Goal: Task Accomplishment & Management: Complete application form

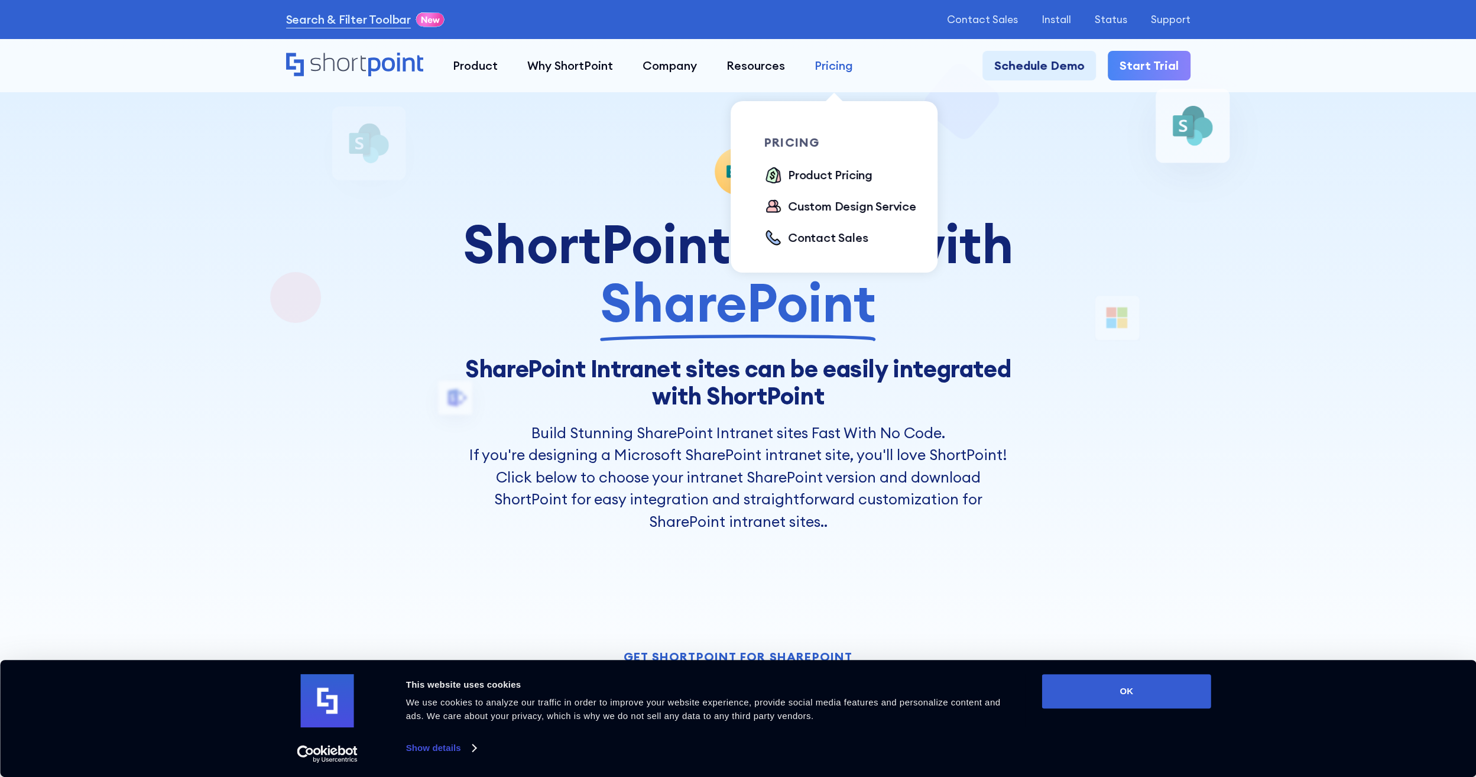
click at [825, 66] on div "Pricing" at bounding box center [834, 66] width 38 height 18
click at [831, 171] on div "Product Pricing" at bounding box center [830, 175] width 85 height 18
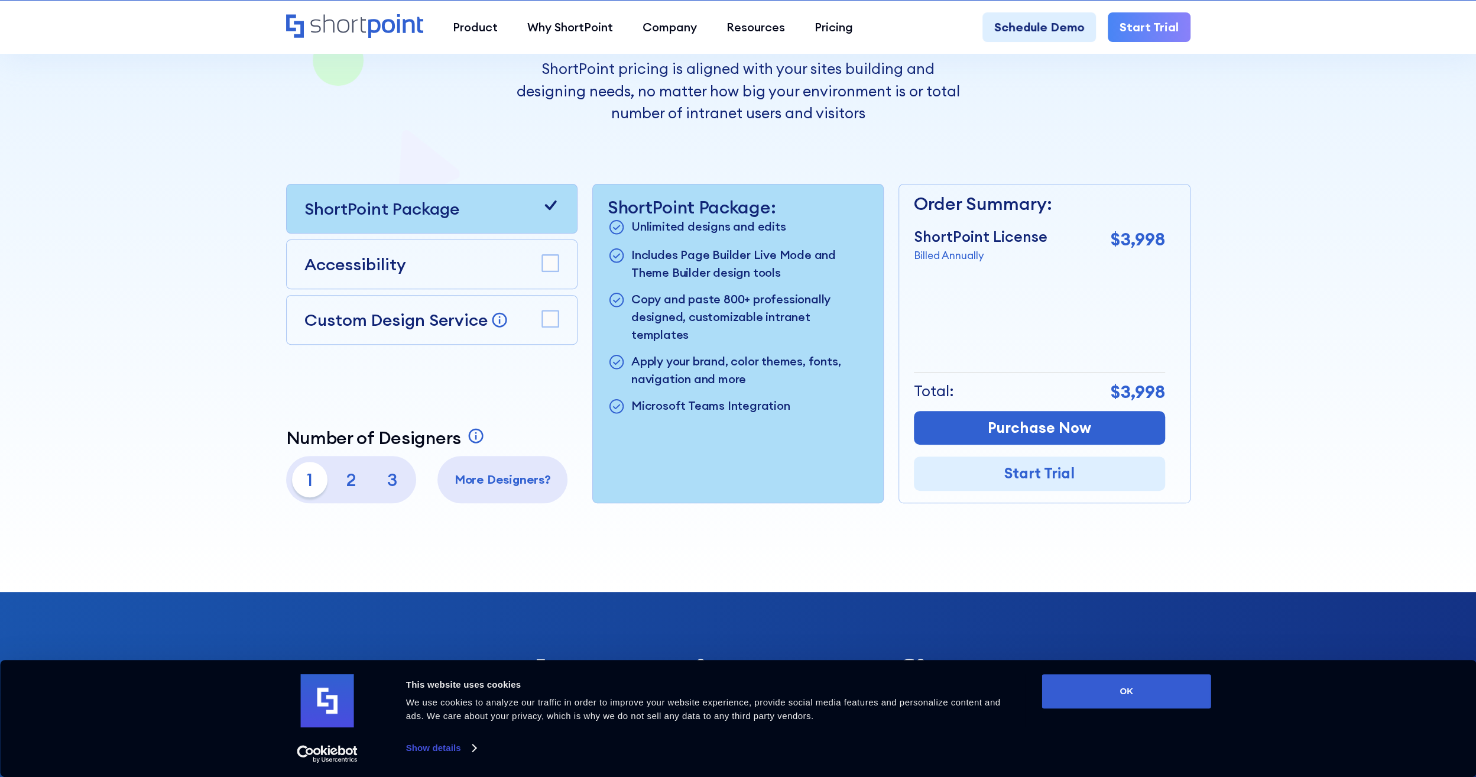
scroll to position [296, 0]
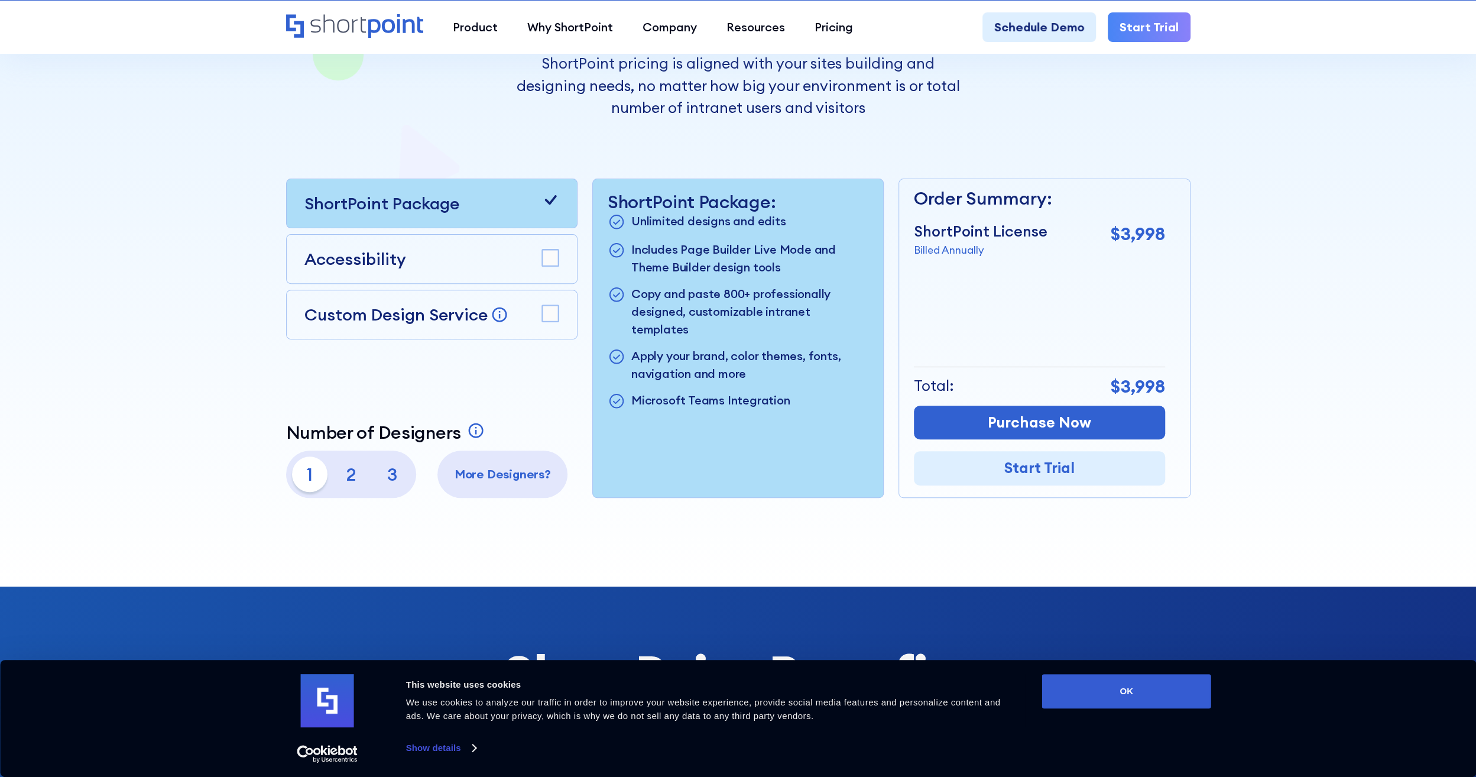
click at [553, 308] on rect at bounding box center [550, 313] width 17 height 17
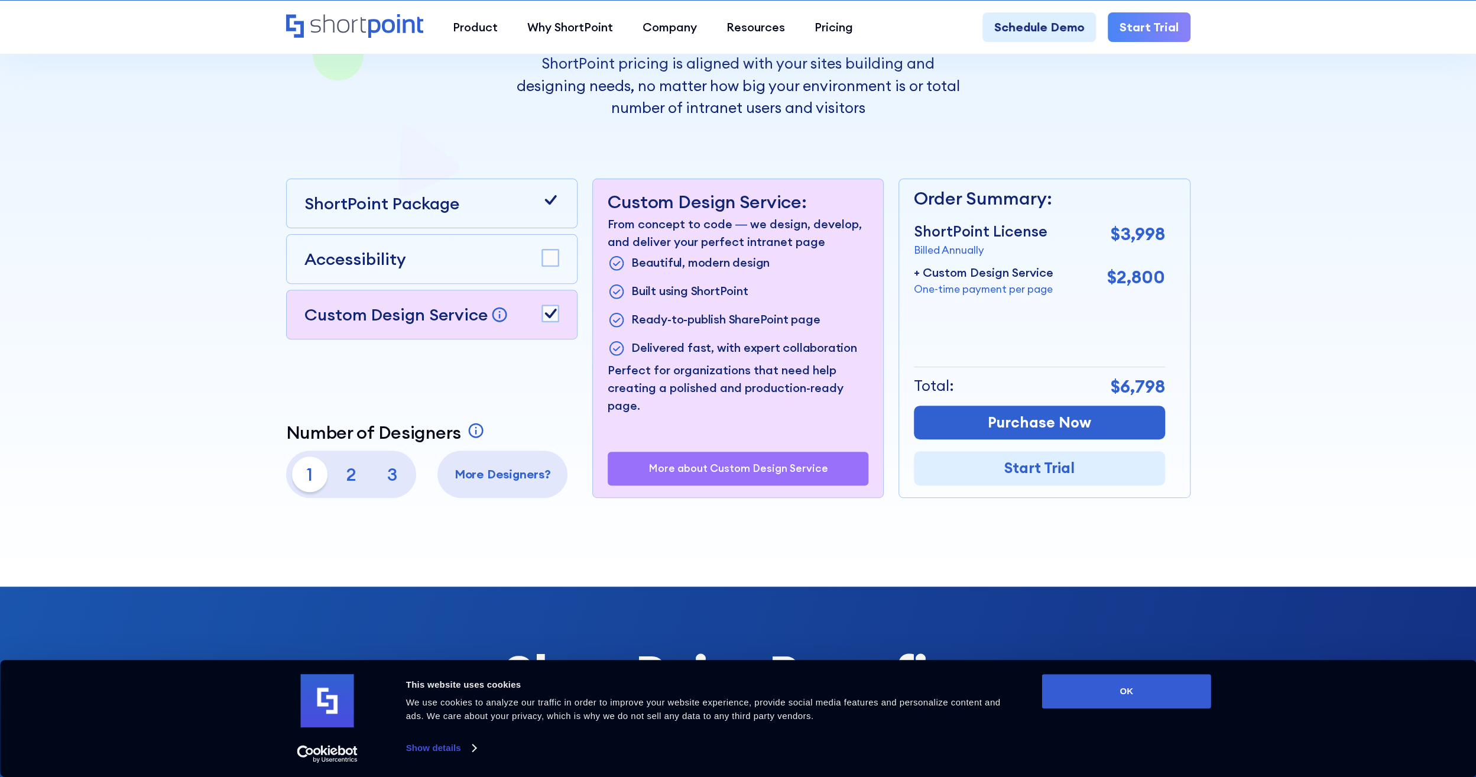
click at [550, 315] on icon at bounding box center [551, 313] width 12 height 9
click at [552, 250] on rect at bounding box center [550, 258] width 17 height 17
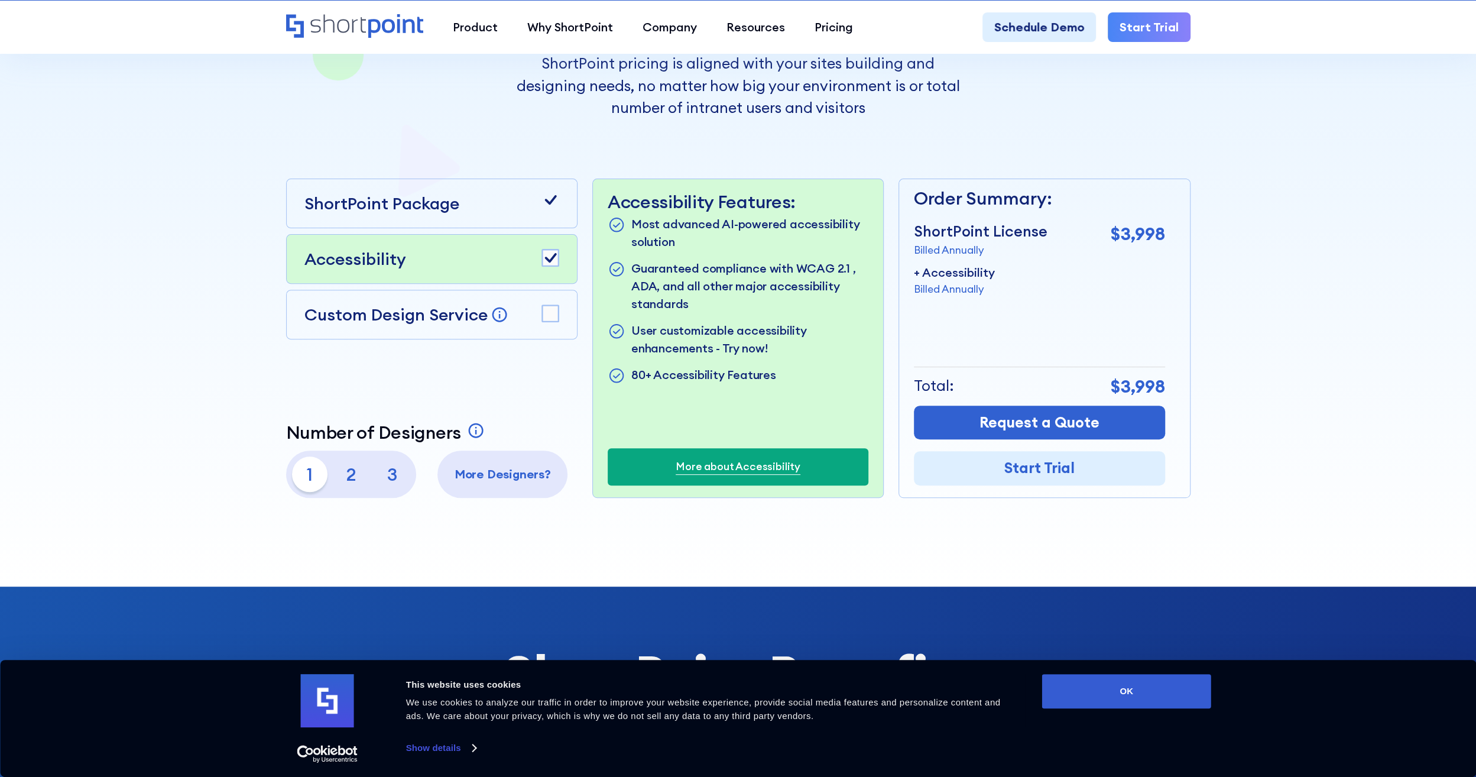
click at [170, 281] on div at bounding box center [738, 160] width 1476 height 853
click at [551, 257] on icon at bounding box center [551, 257] width 12 height 9
click at [551, 257] on rect at bounding box center [550, 258] width 17 height 17
click at [551, 257] on icon at bounding box center [551, 257] width 12 height 9
click at [355, 475] on p "2" at bounding box center [350, 473] width 35 height 35
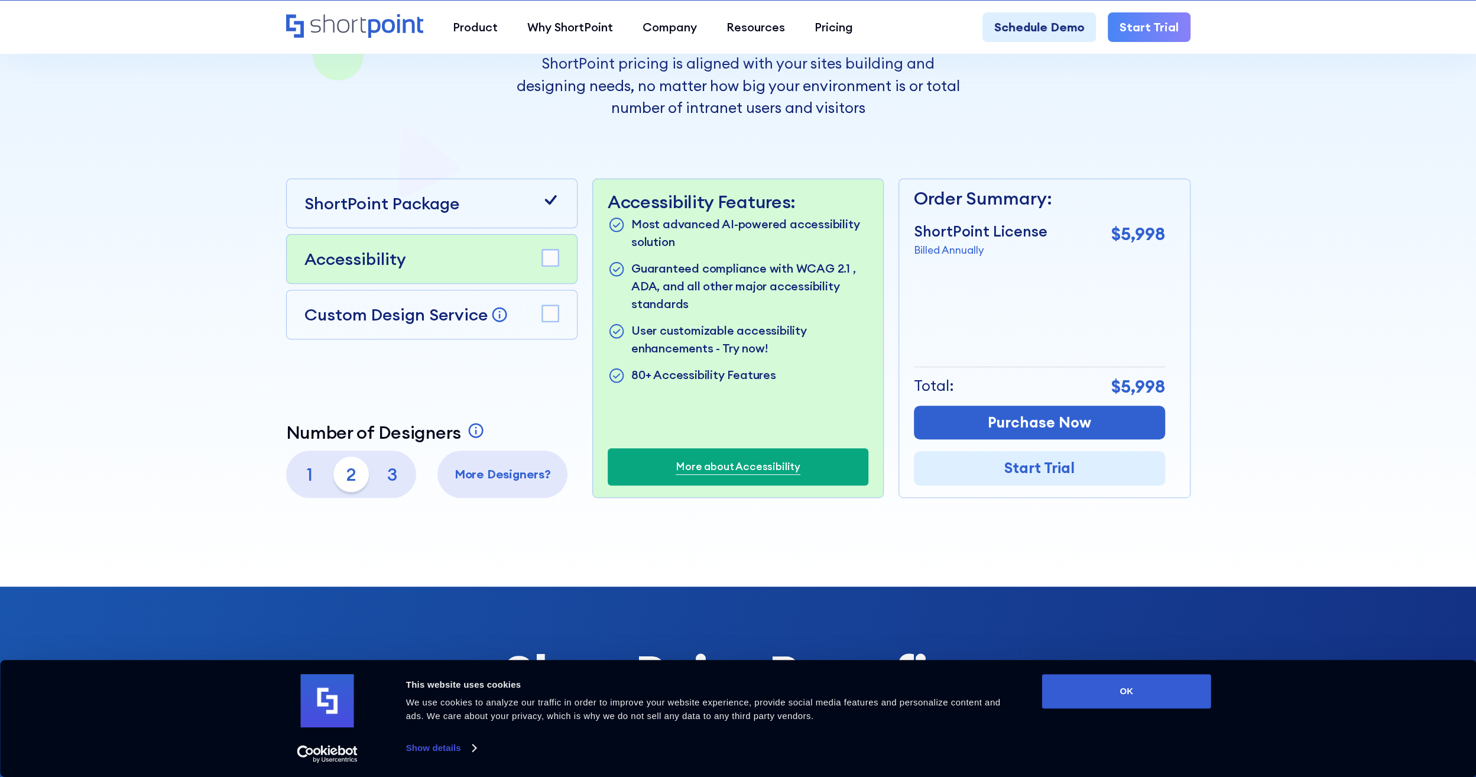
click at [401, 464] on p "3" at bounding box center [392, 473] width 35 height 35
click at [313, 468] on p "1" at bounding box center [309, 473] width 35 height 35
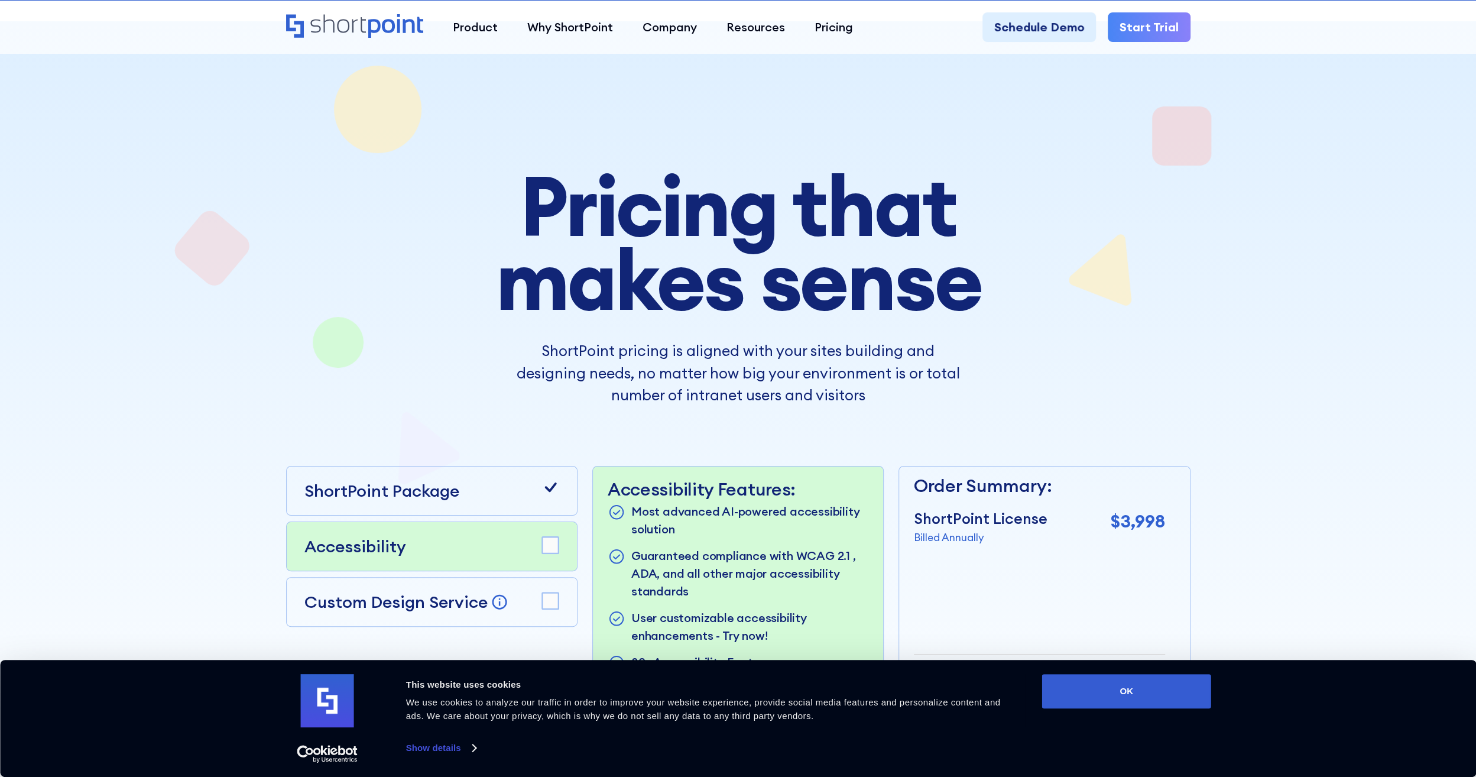
scroll to position [0, 0]
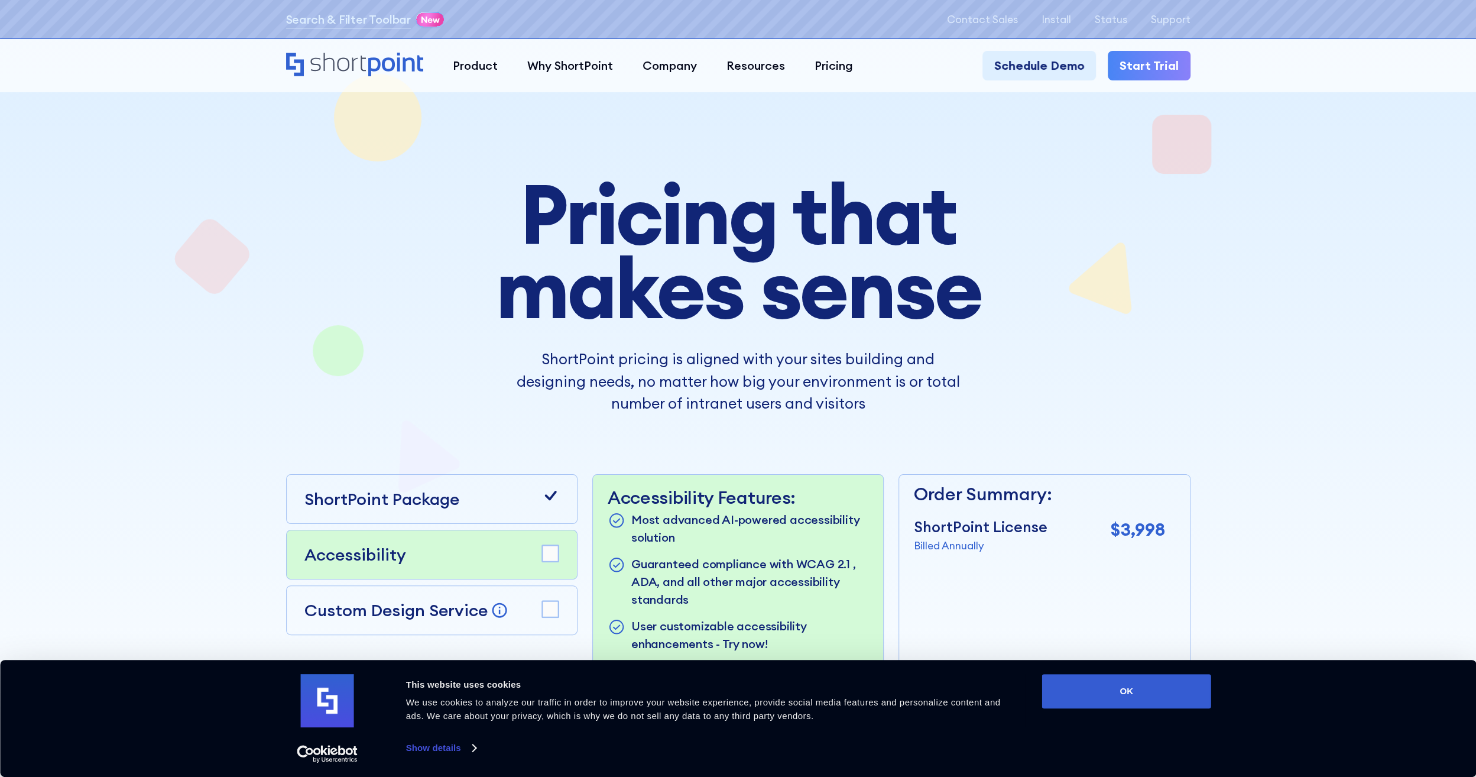
click at [258, 258] on div at bounding box center [738, 456] width 1064 height 853
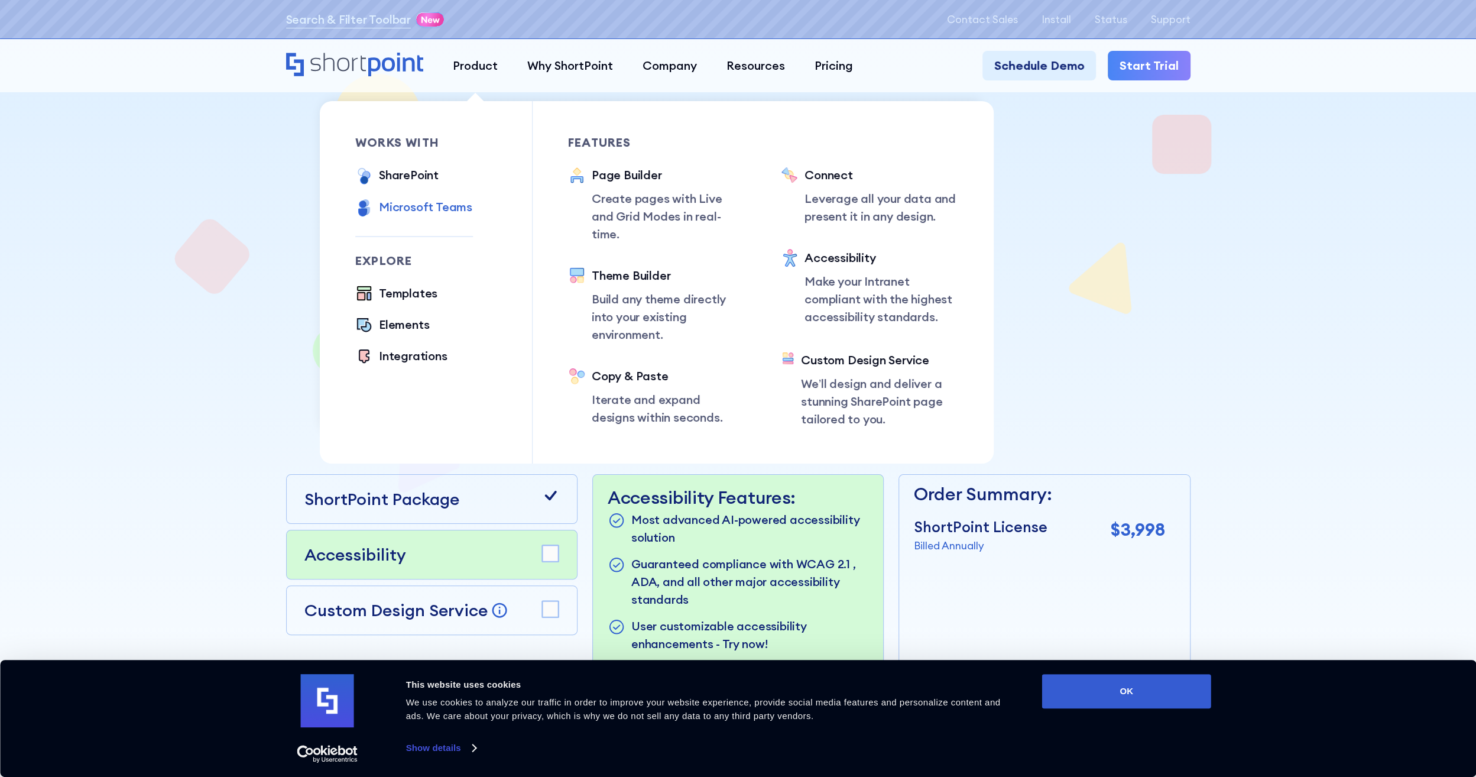
click at [426, 204] on div "Microsoft Teams" at bounding box center [425, 207] width 93 height 18
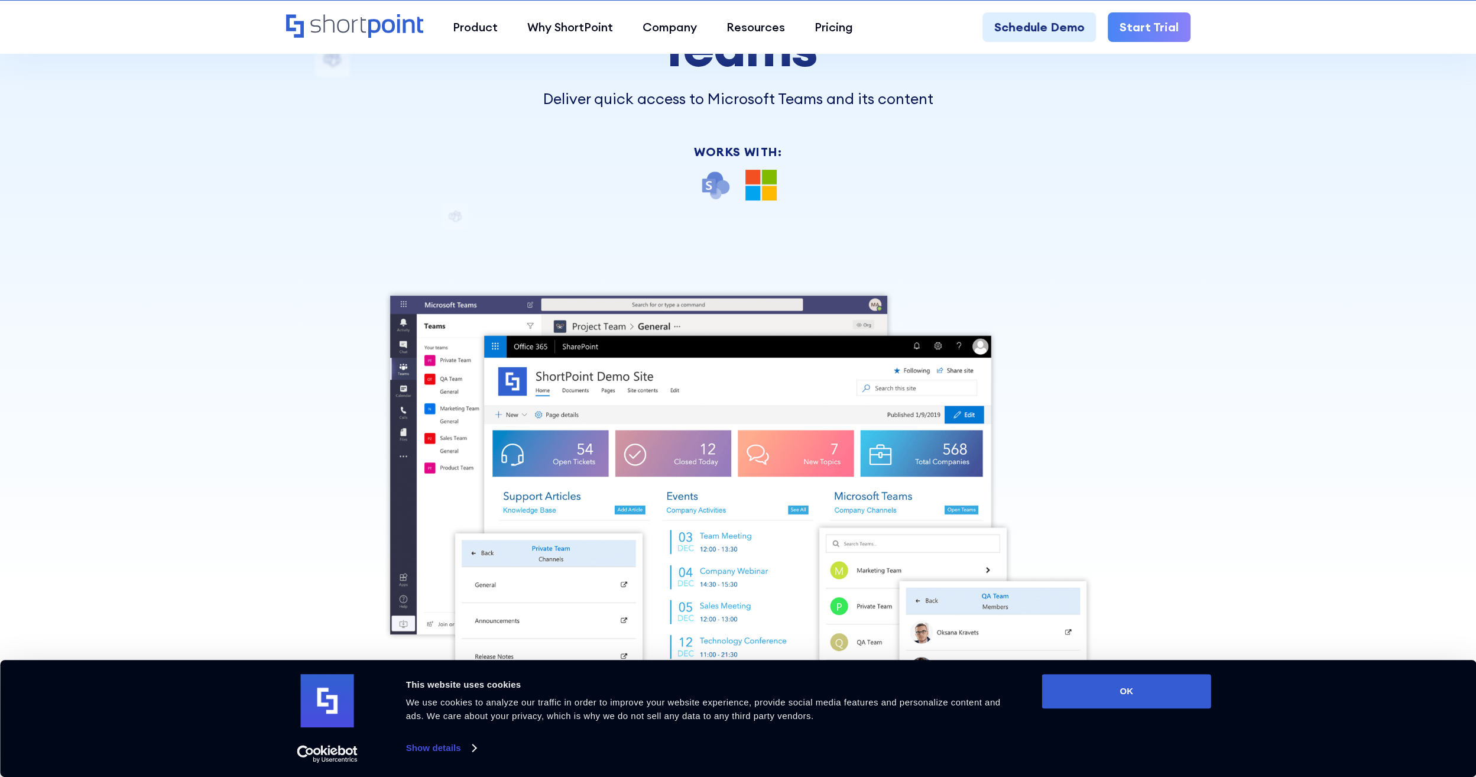
scroll to position [296, 0]
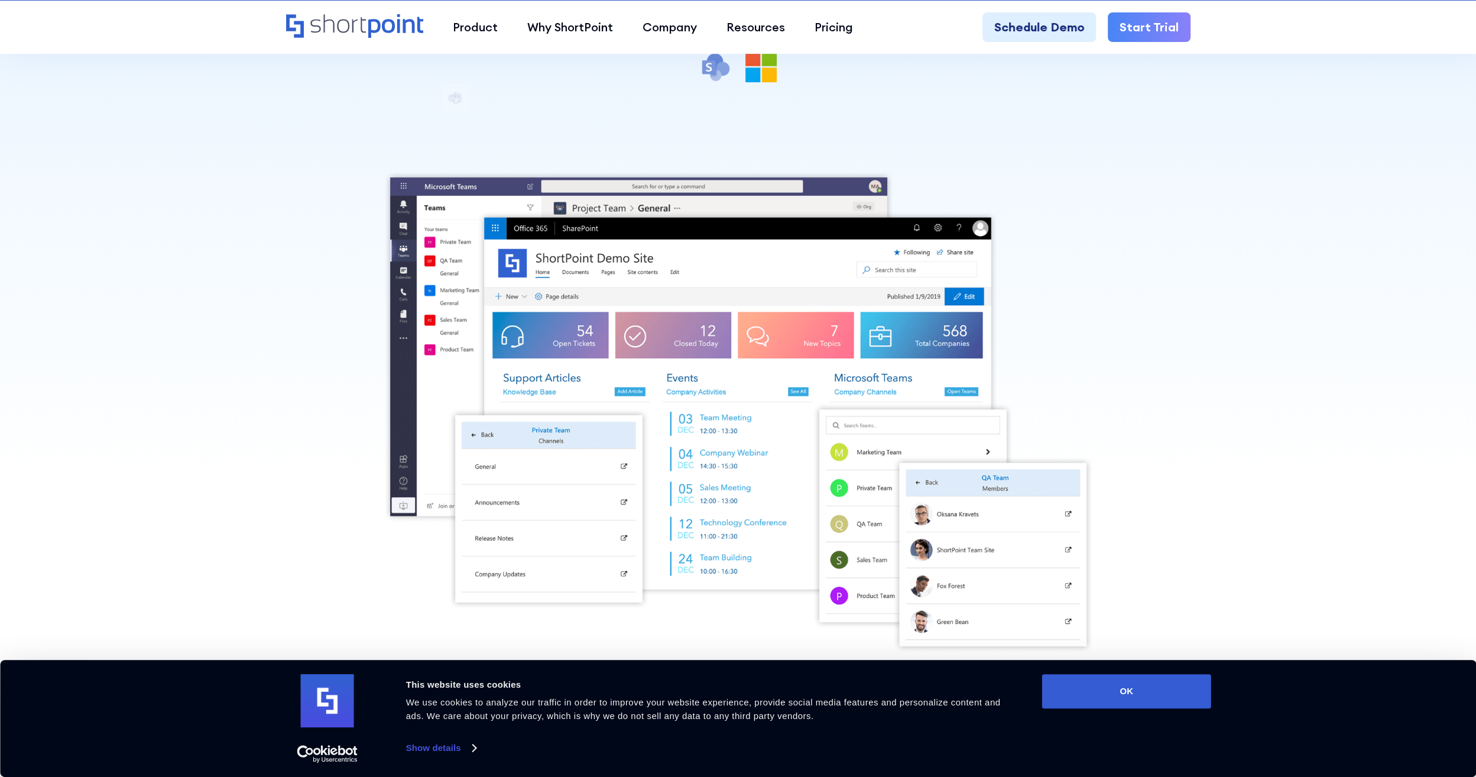
click at [1203, 257] on div at bounding box center [738, 92] width 1476 height 777
click at [1228, 216] on div at bounding box center [738, 92] width 1476 height 777
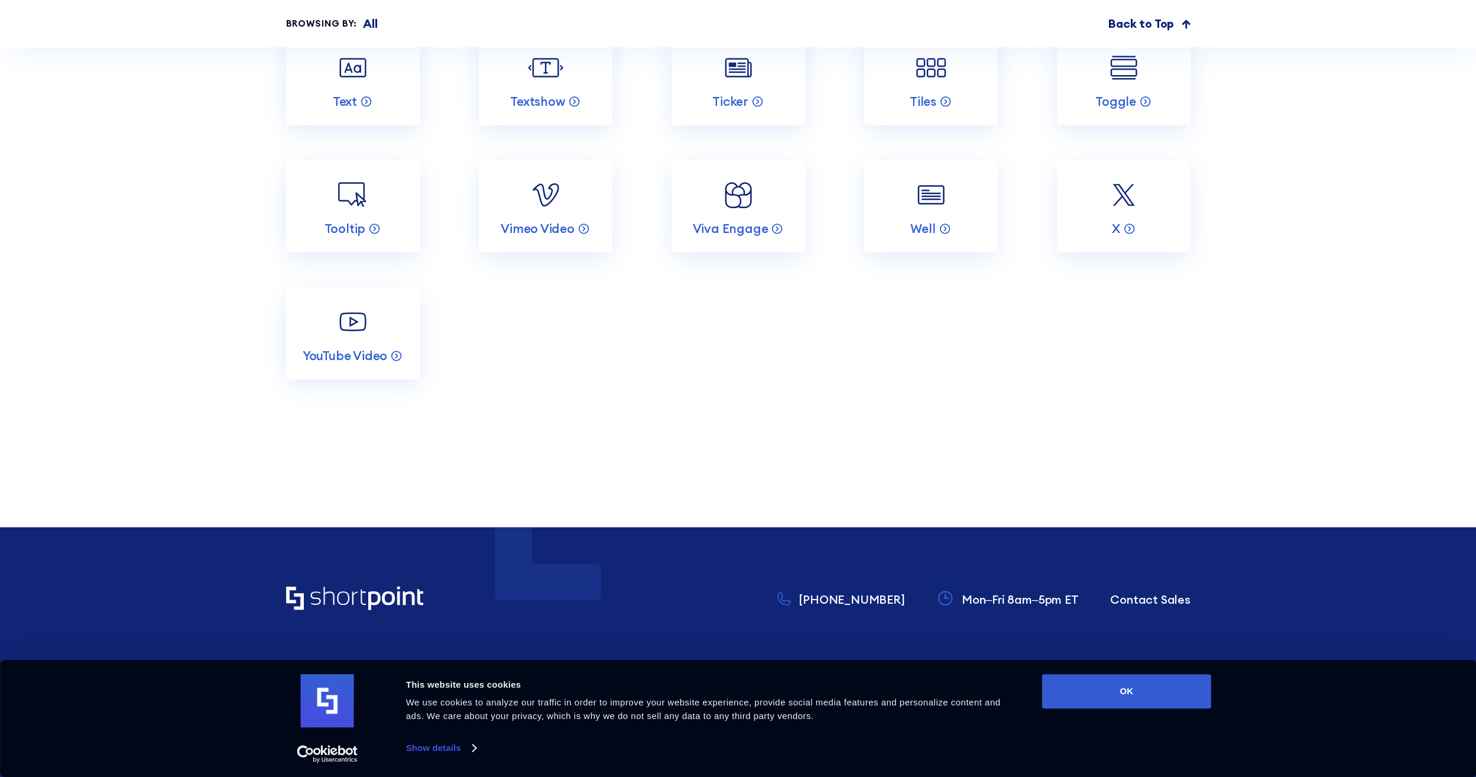
scroll to position [7404, 0]
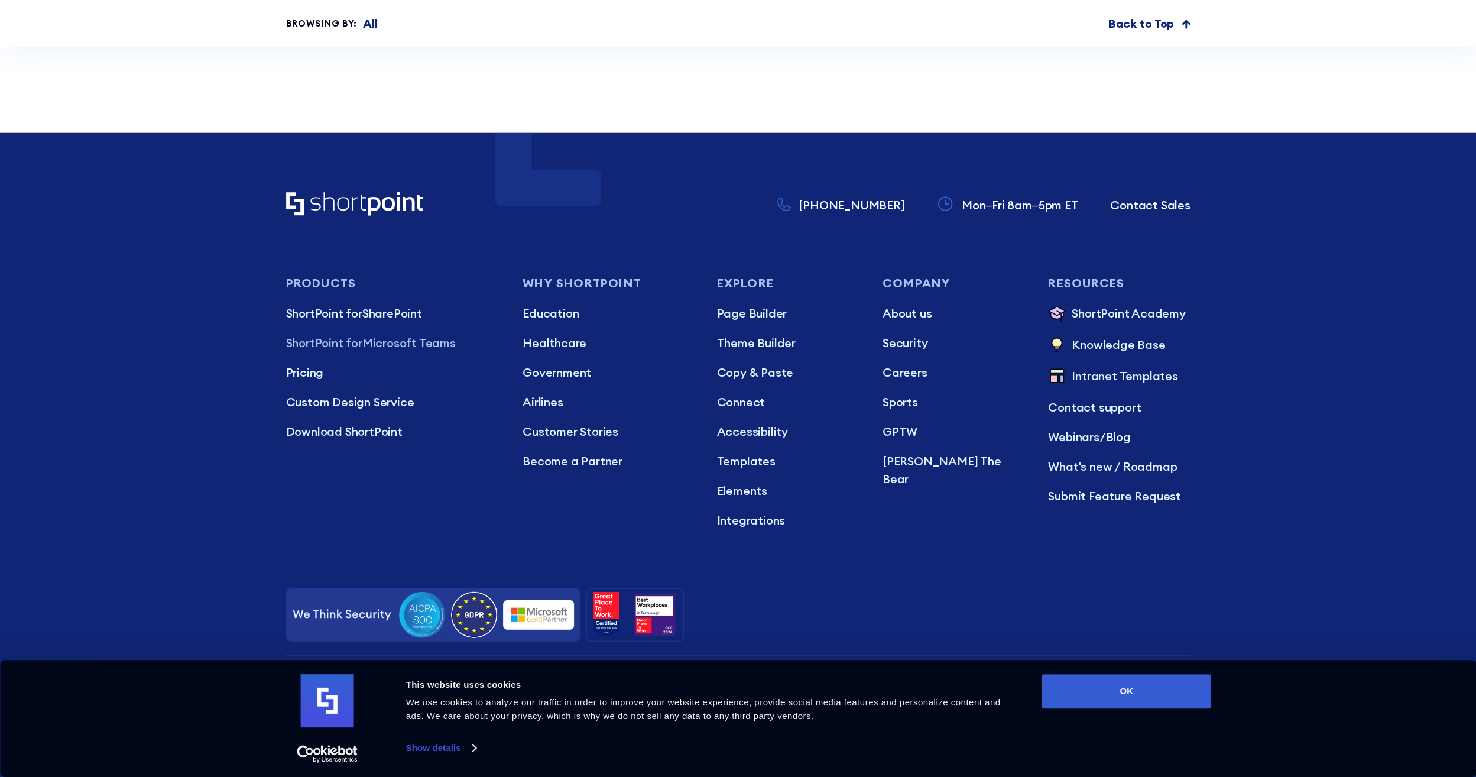
click at [428, 610] on img at bounding box center [369, 615] width 153 height 46
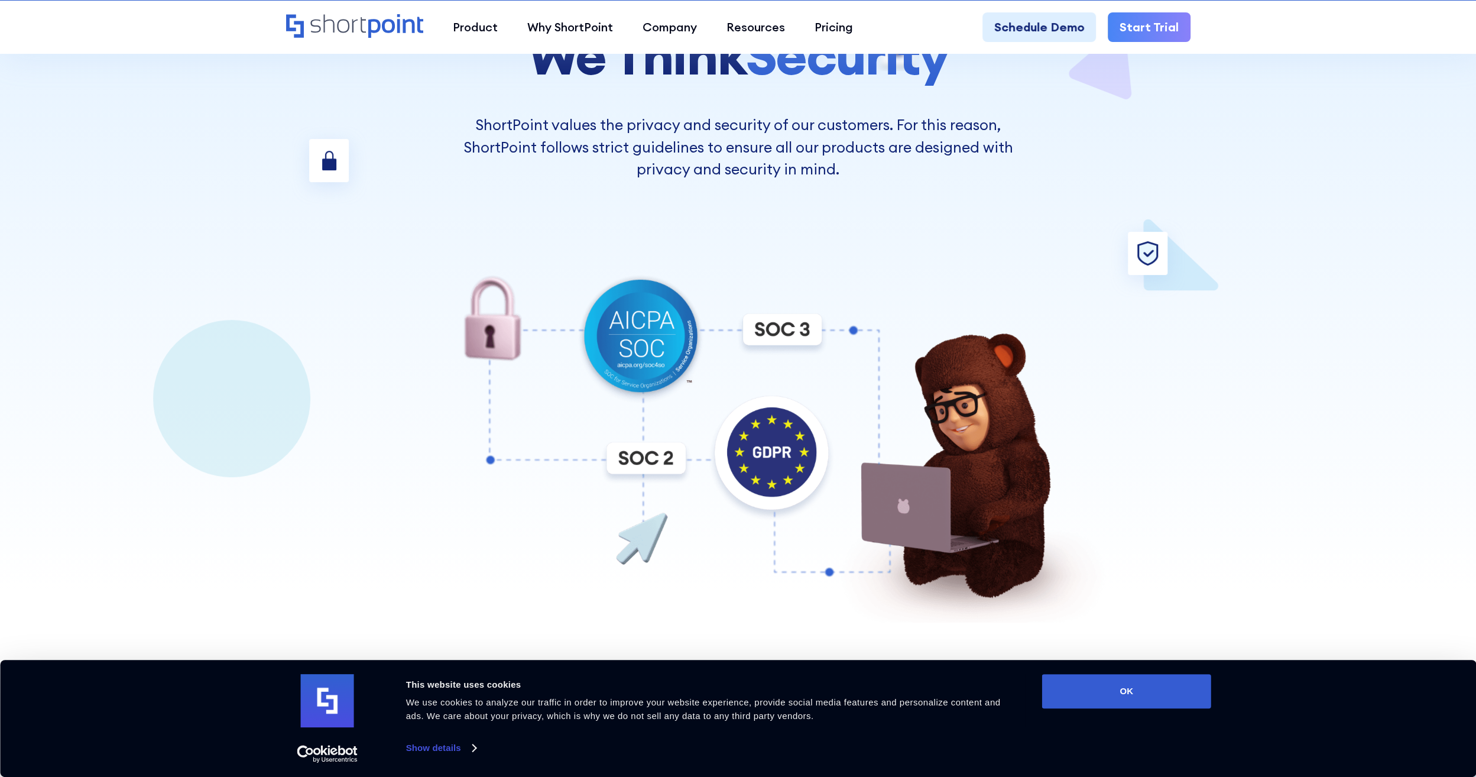
scroll to position [237, 0]
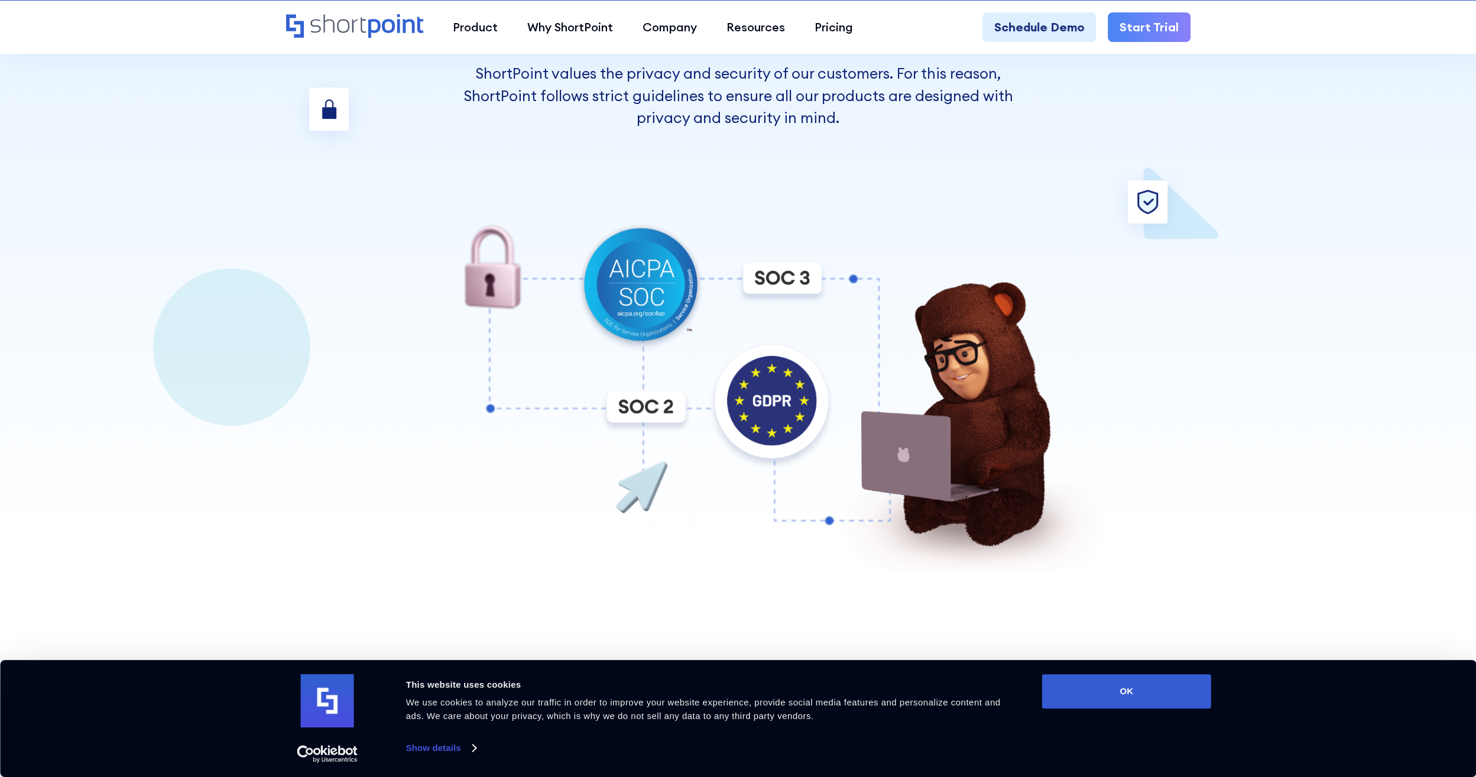
click at [673, 279] on img at bounding box center [738, 394] width 757 height 353
click at [784, 289] on img at bounding box center [738, 394] width 757 height 353
click at [911, 285] on img at bounding box center [738, 394] width 757 height 353
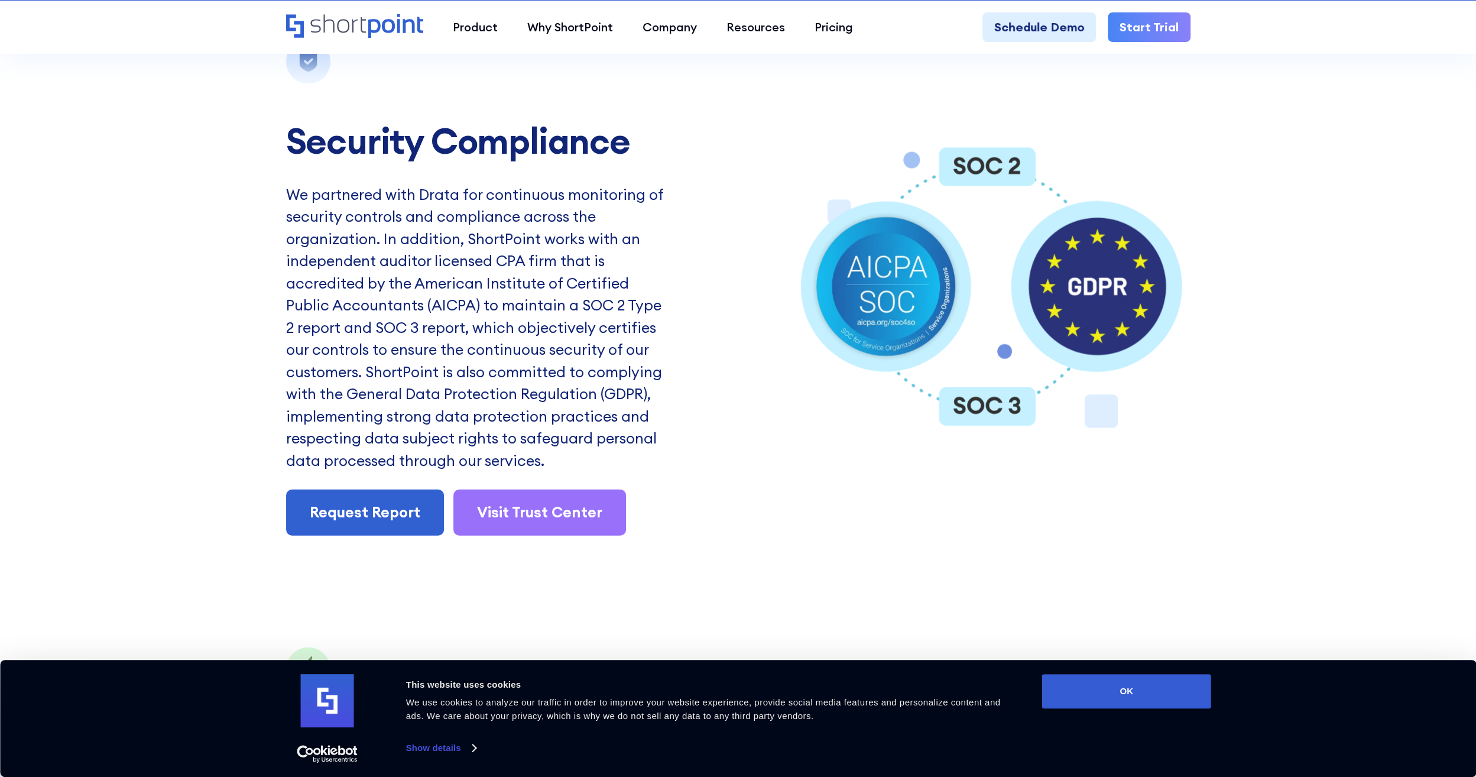
scroll to position [2720, 0]
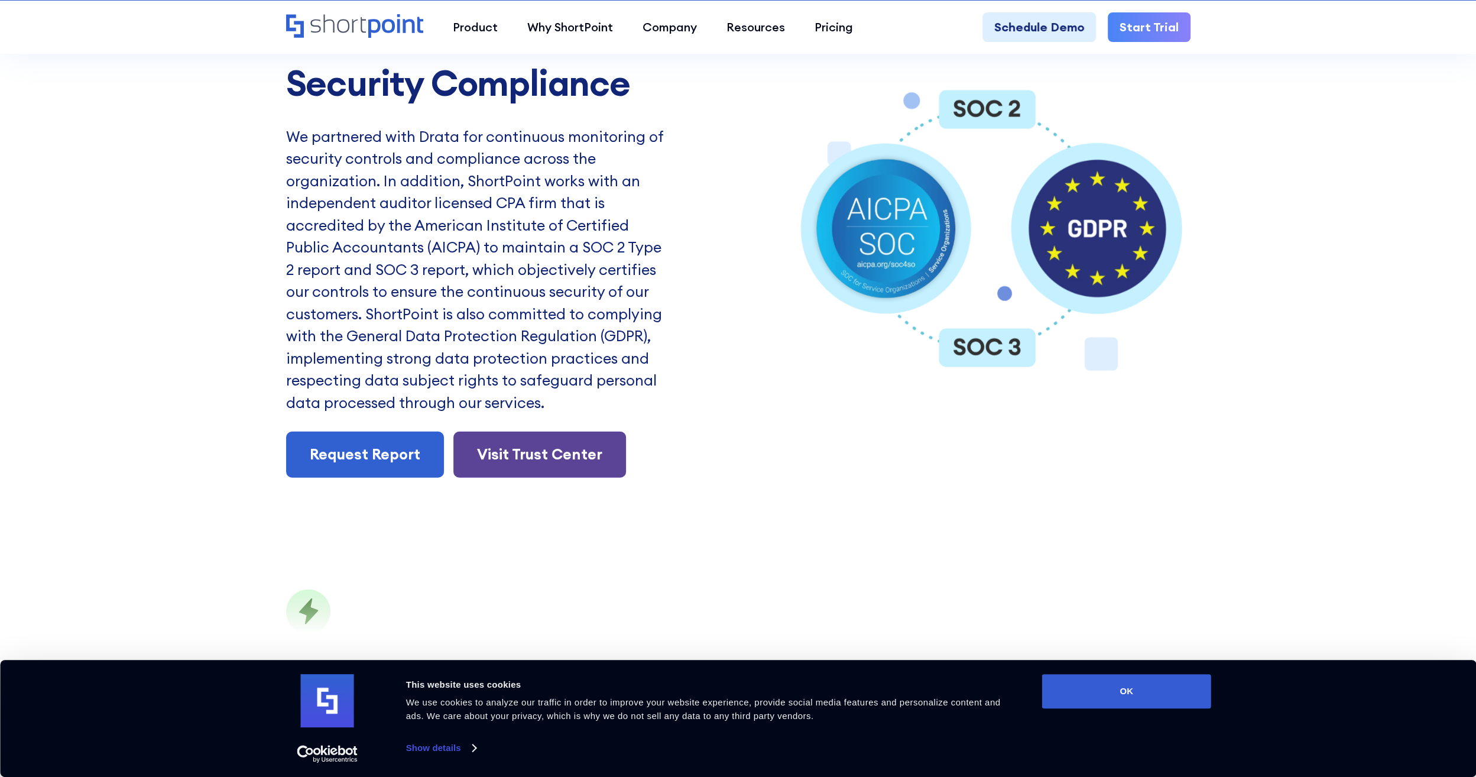
click at [576, 460] on link "Visit Trust Center" at bounding box center [539, 455] width 173 height 46
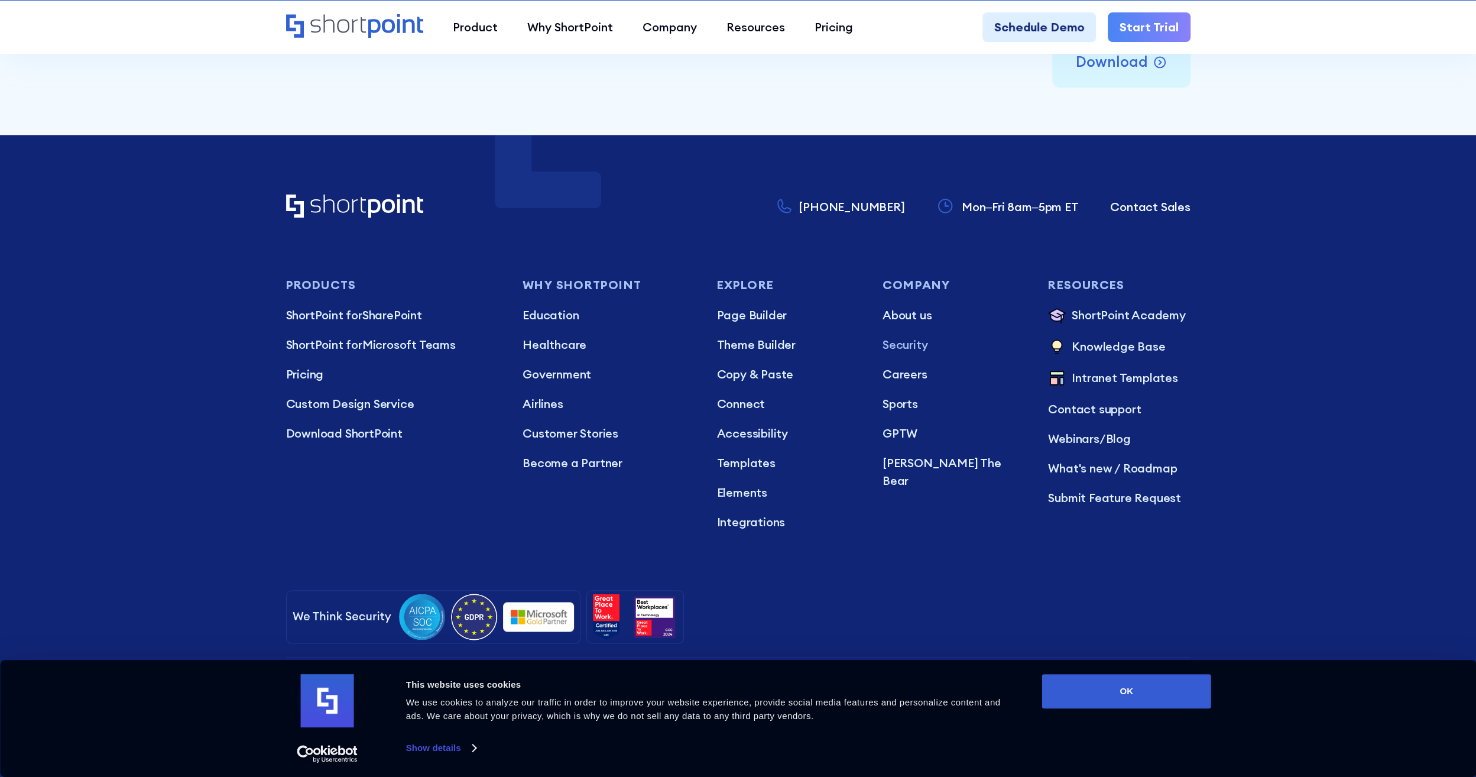
scroll to position [6060, 0]
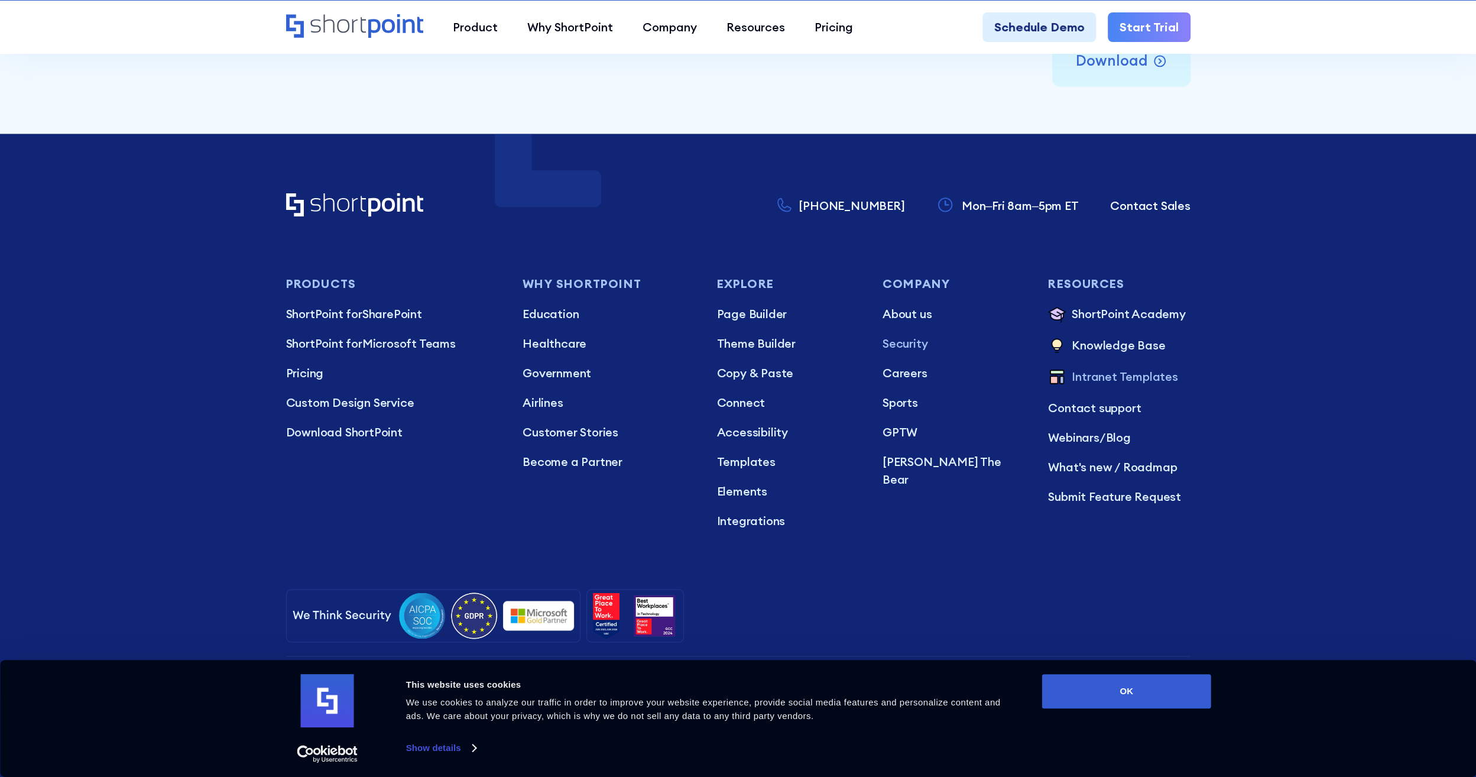
click at [1126, 377] on p "Intranet Templates" at bounding box center [1125, 378] width 106 height 20
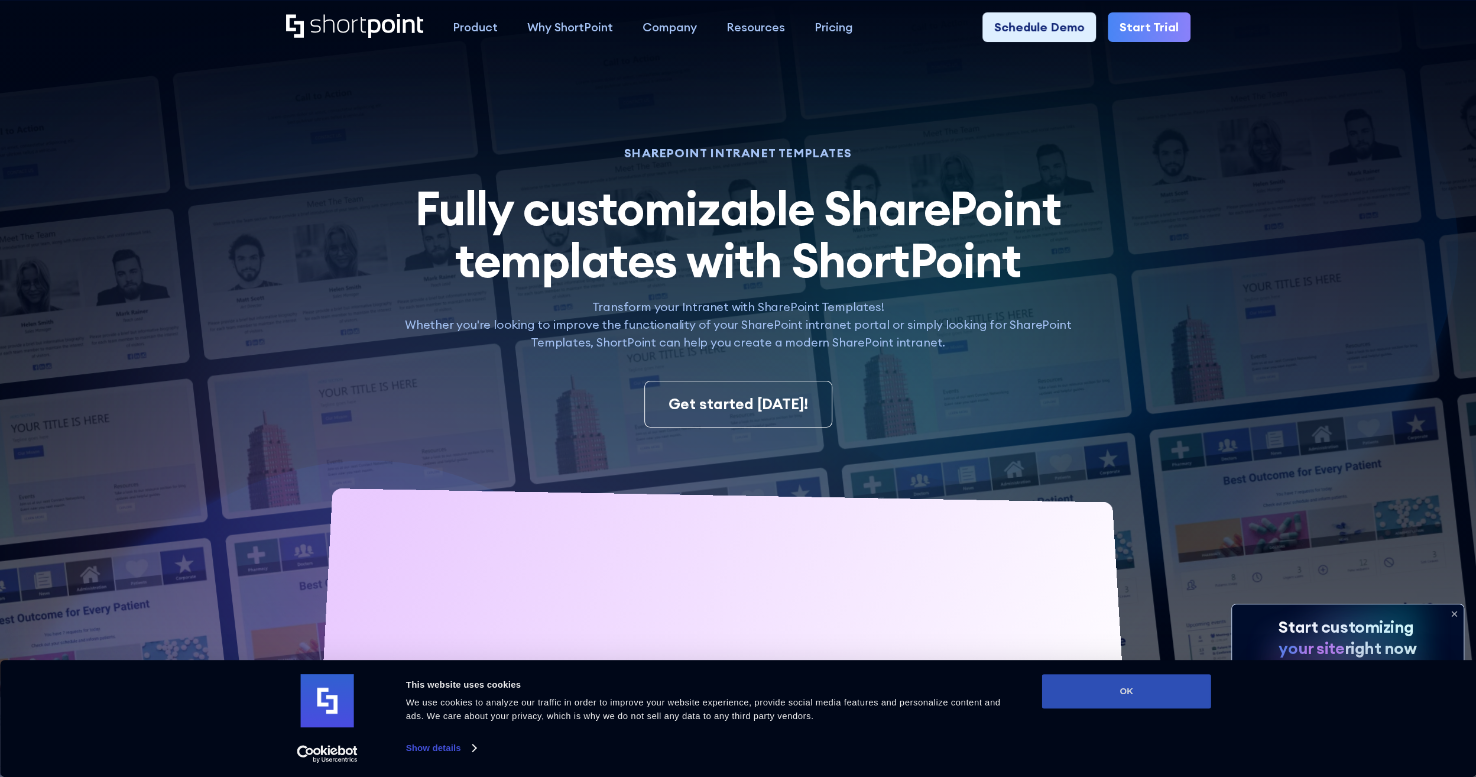
click at [569, 364] on button "OK" at bounding box center [1126, 691] width 169 height 34
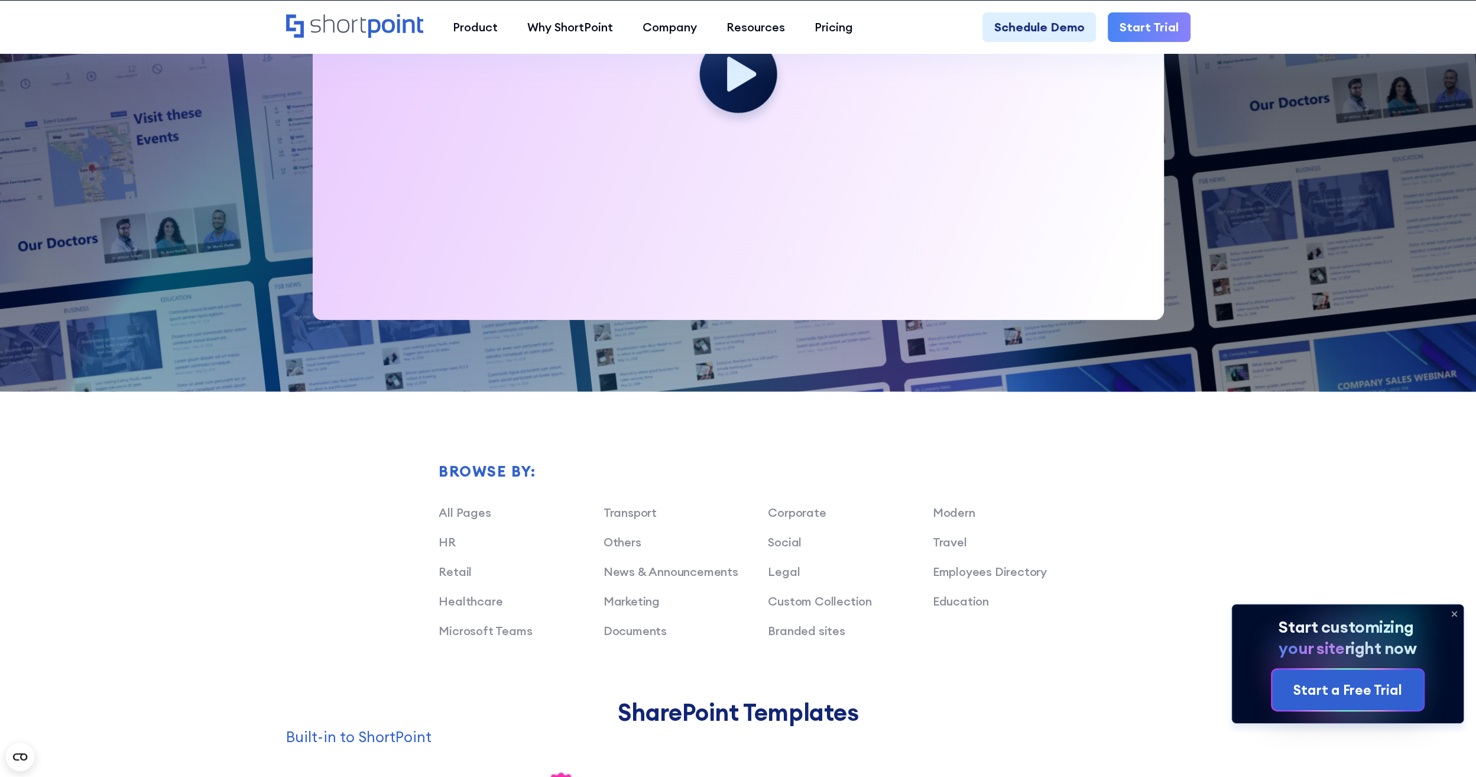
scroll to position [650, 0]
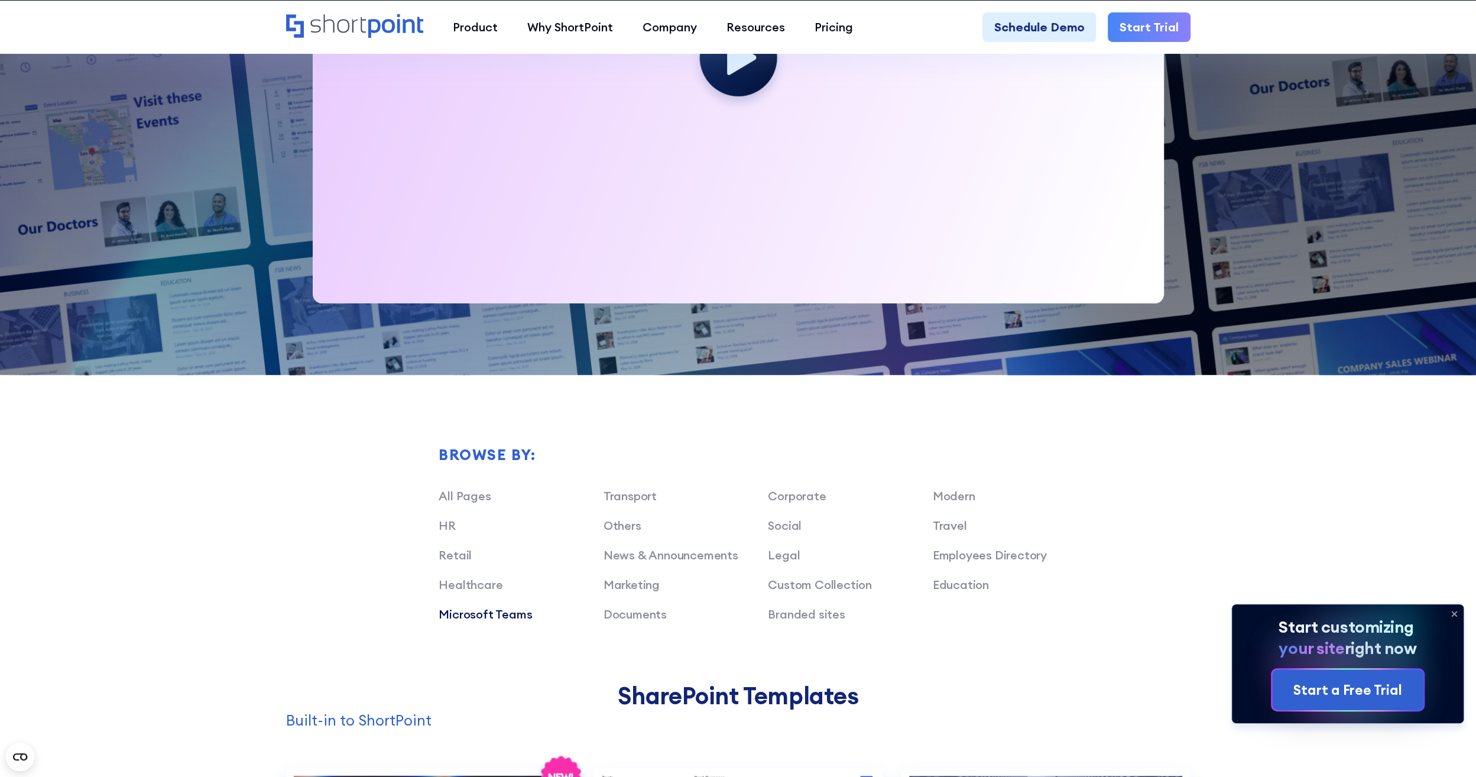
click at [455, 364] on link "Microsoft Teams" at bounding box center [485, 614] width 93 height 15
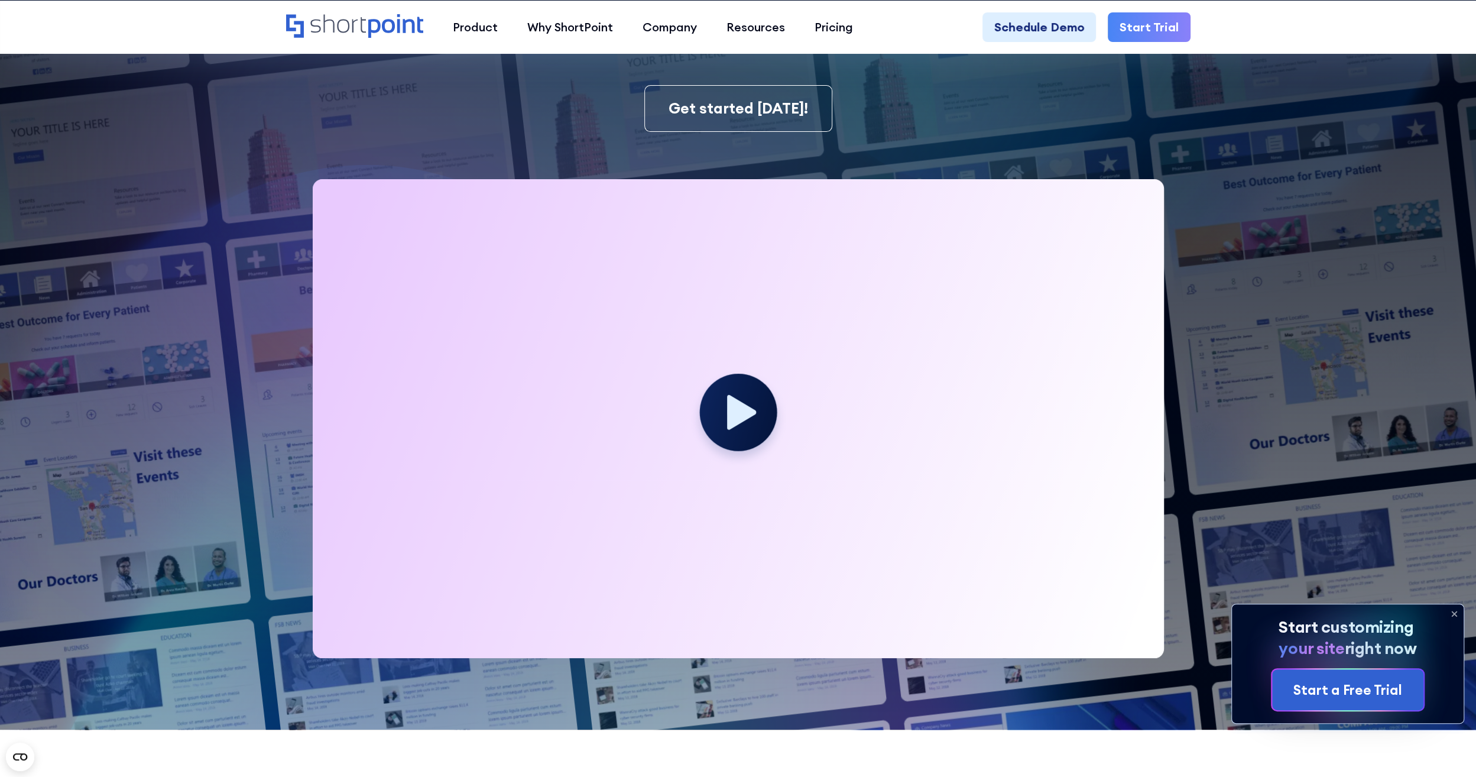
scroll to position [0, 0]
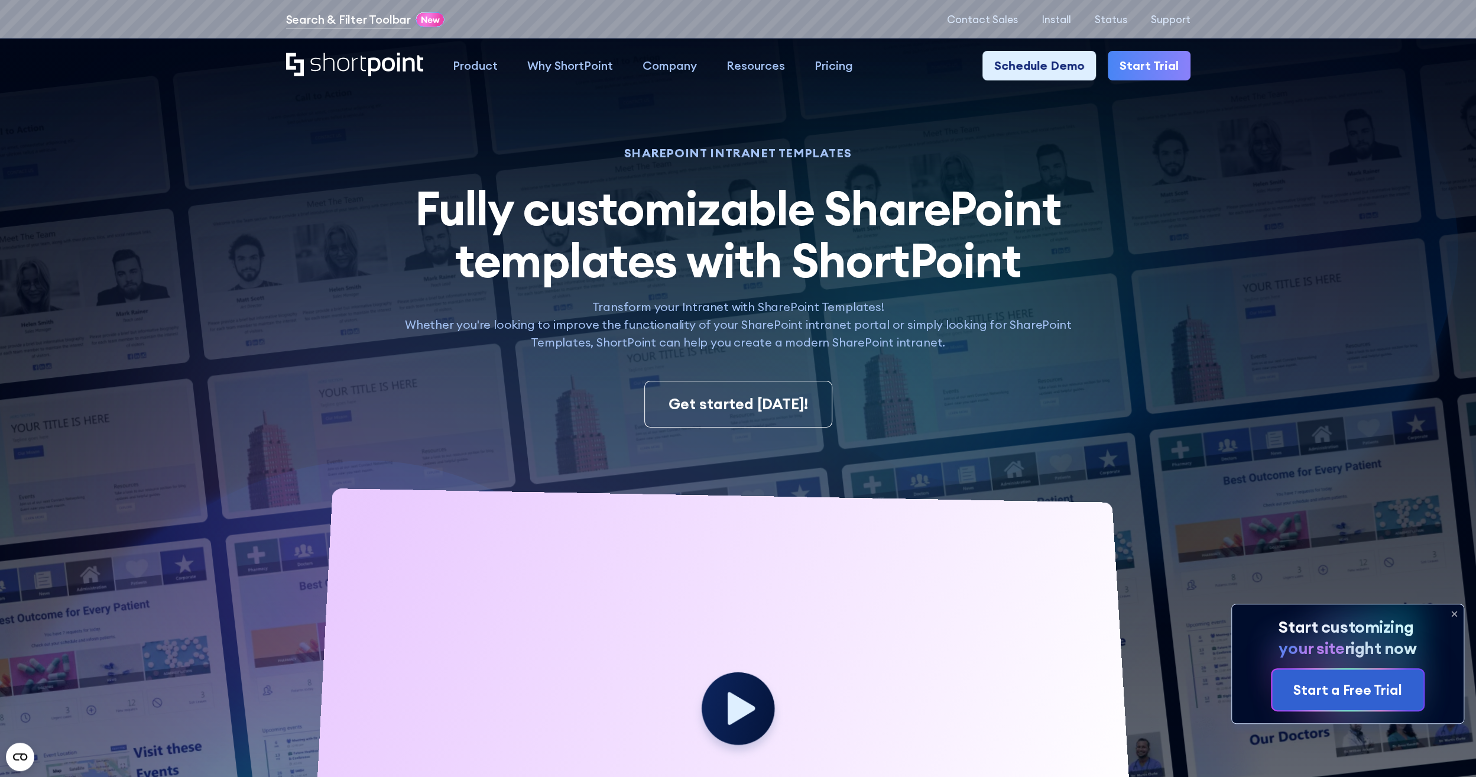
click at [316, 20] on link "Search & Filter Toolbar" at bounding box center [348, 20] width 125 height 18
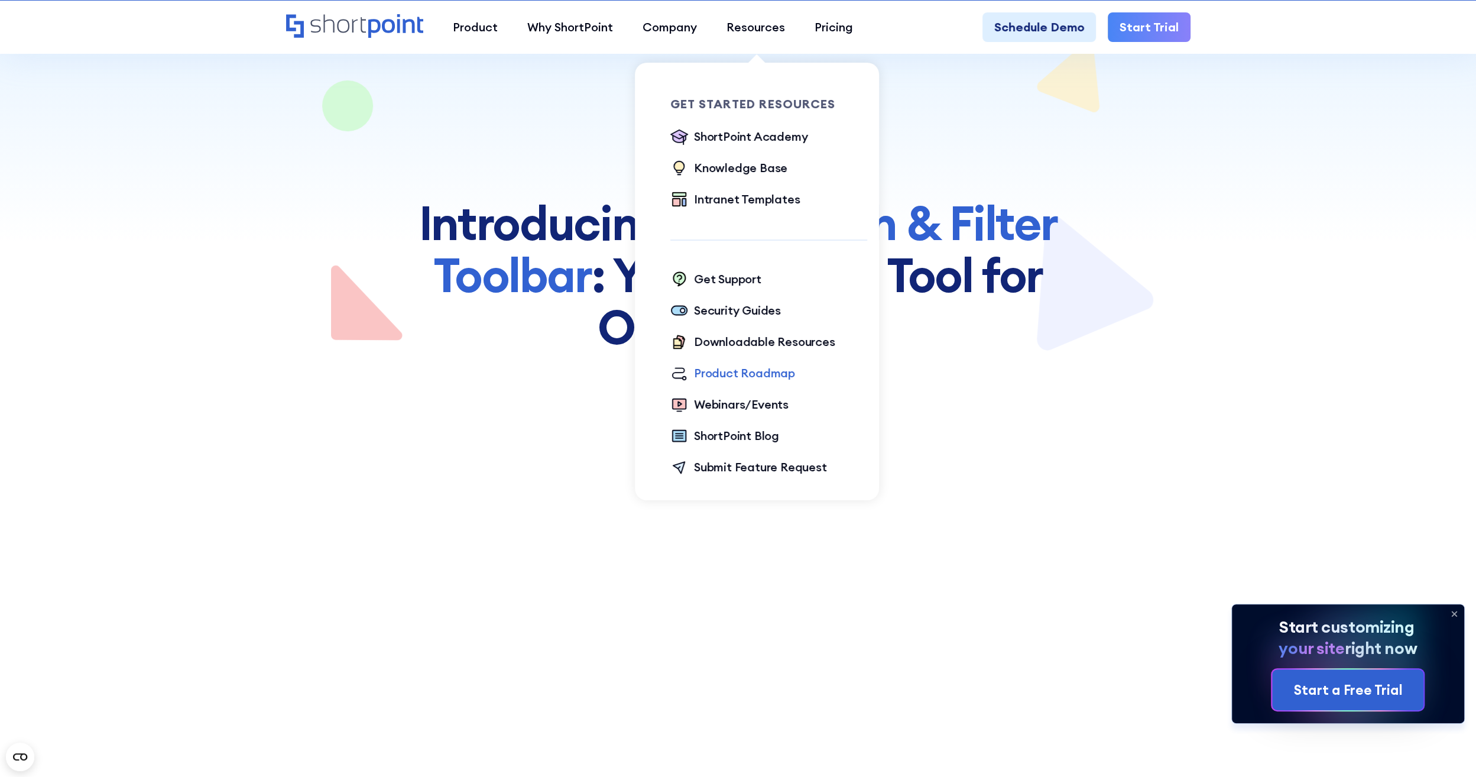
scroll to position [59, 0]
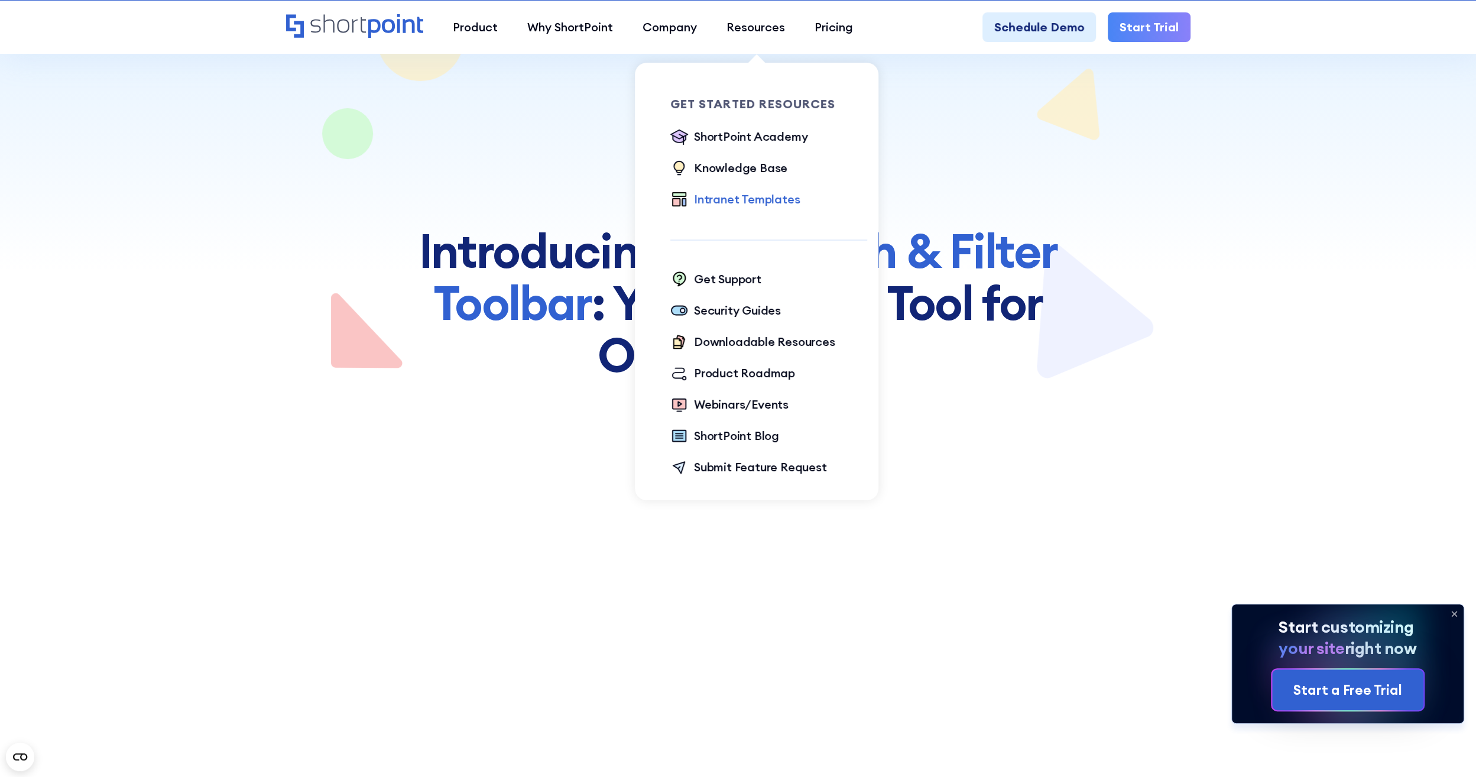
click at [731, 193] on div "Intranet Templates" at bounding box center [747, 199] width 106 height 18
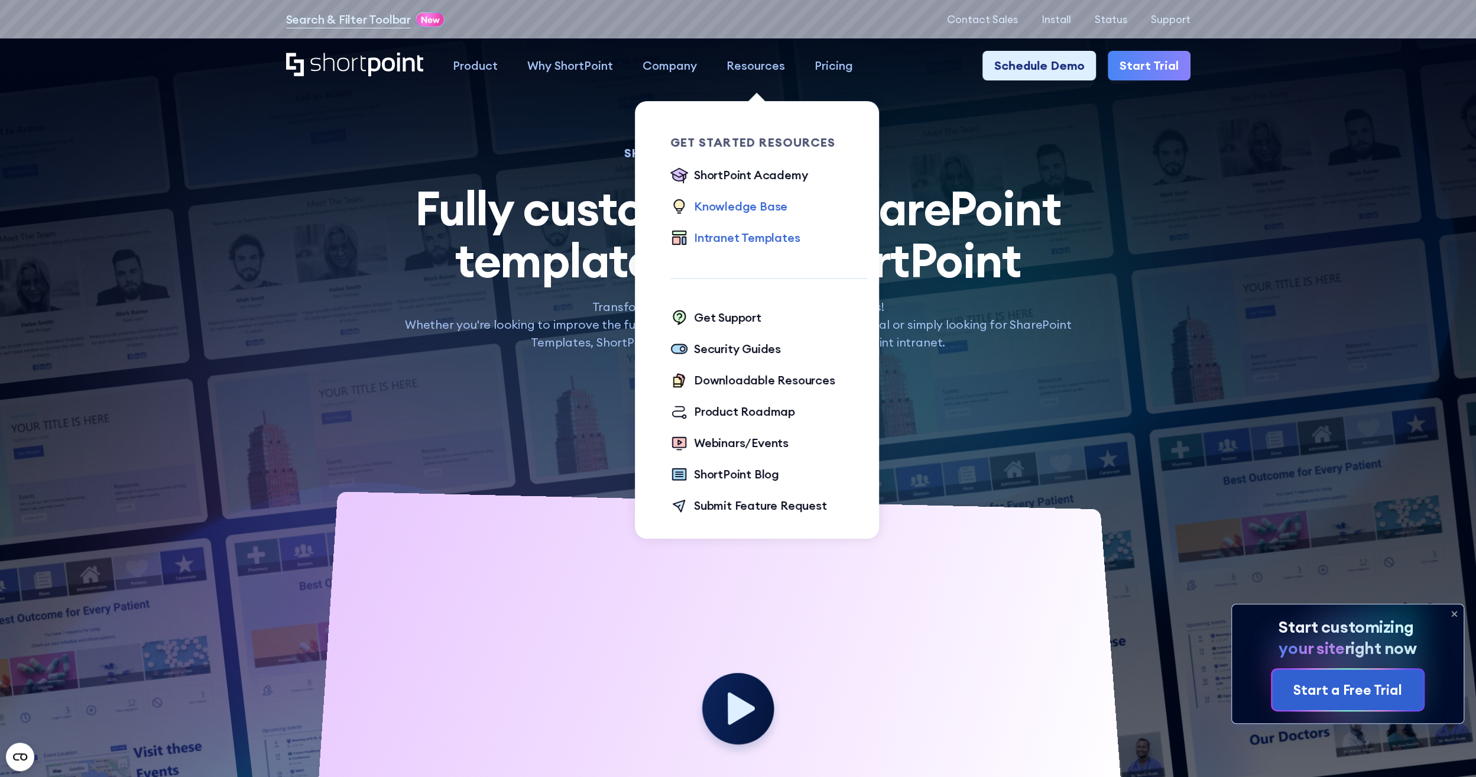
click at [754, 207] on div "Knowledge Base" at bounding box center [740, 206] width 93 height 18
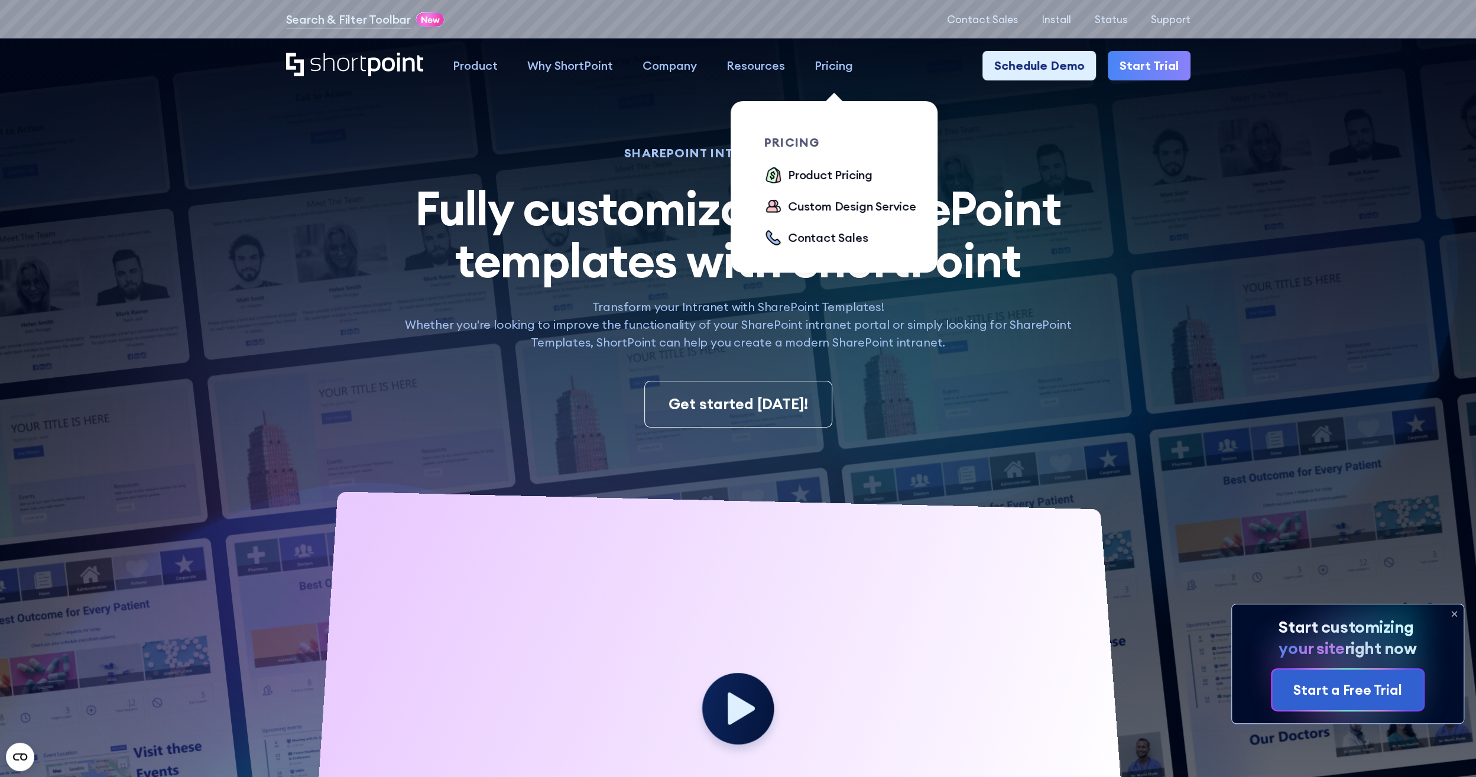
click at [847, 60] on div "Pricing" at bounding box center [834, 66] width 38 height 18
click at [831, 168] on div "Product Pricing" at bounding box center [830, 175] width 85 height 18
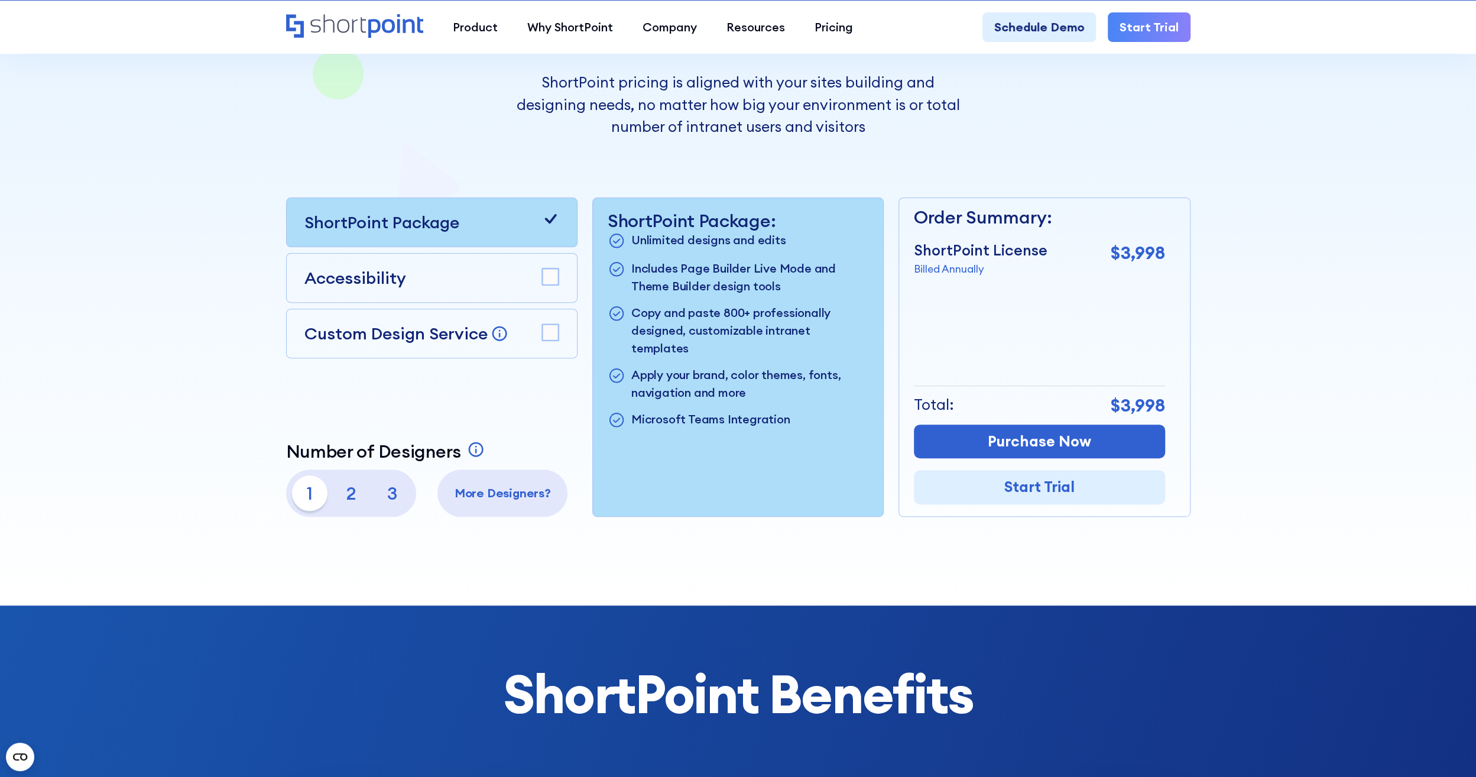
scroll to position [296, 0]
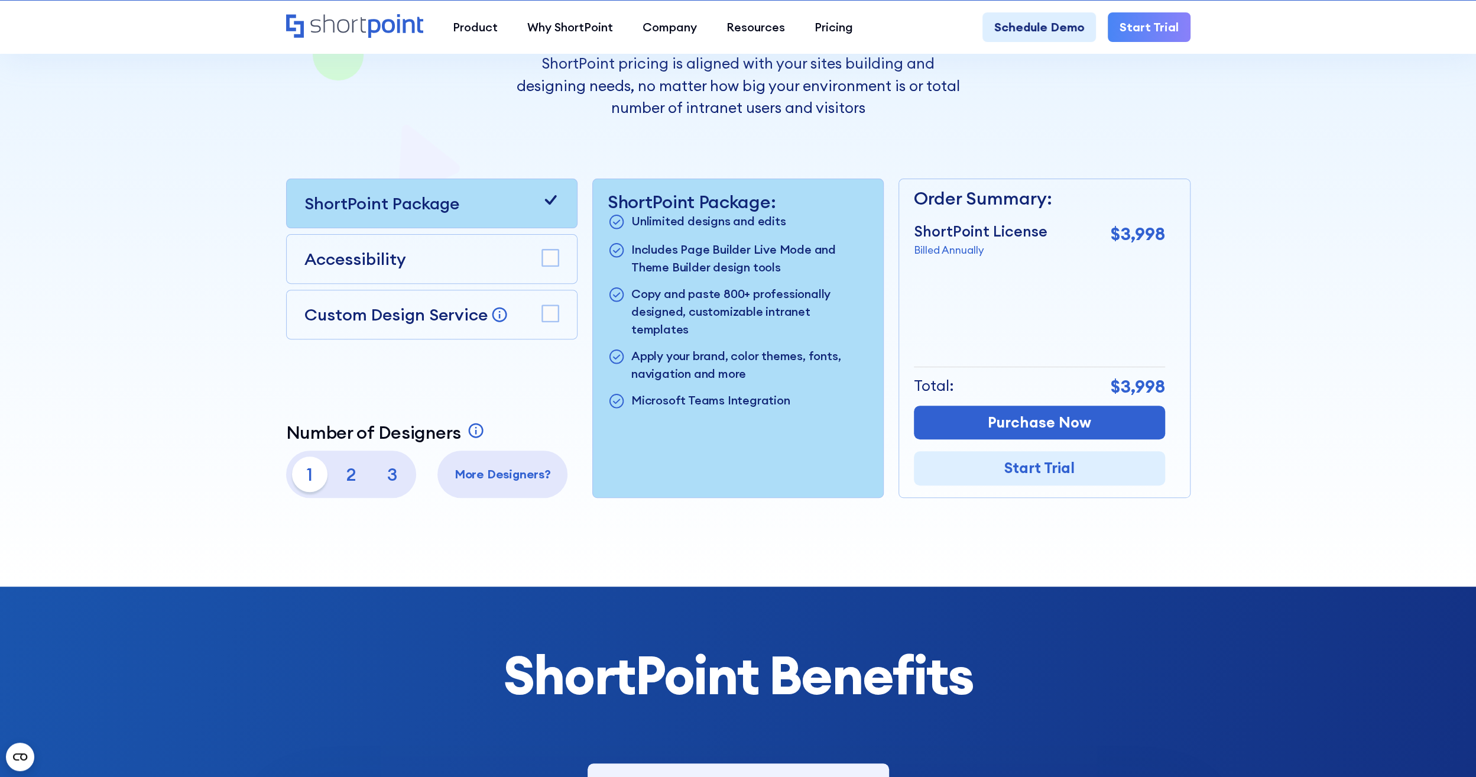
click at [665, 215] on p "Unlimited designs and edits" at bounding box center [708, 222] width 155 height 20
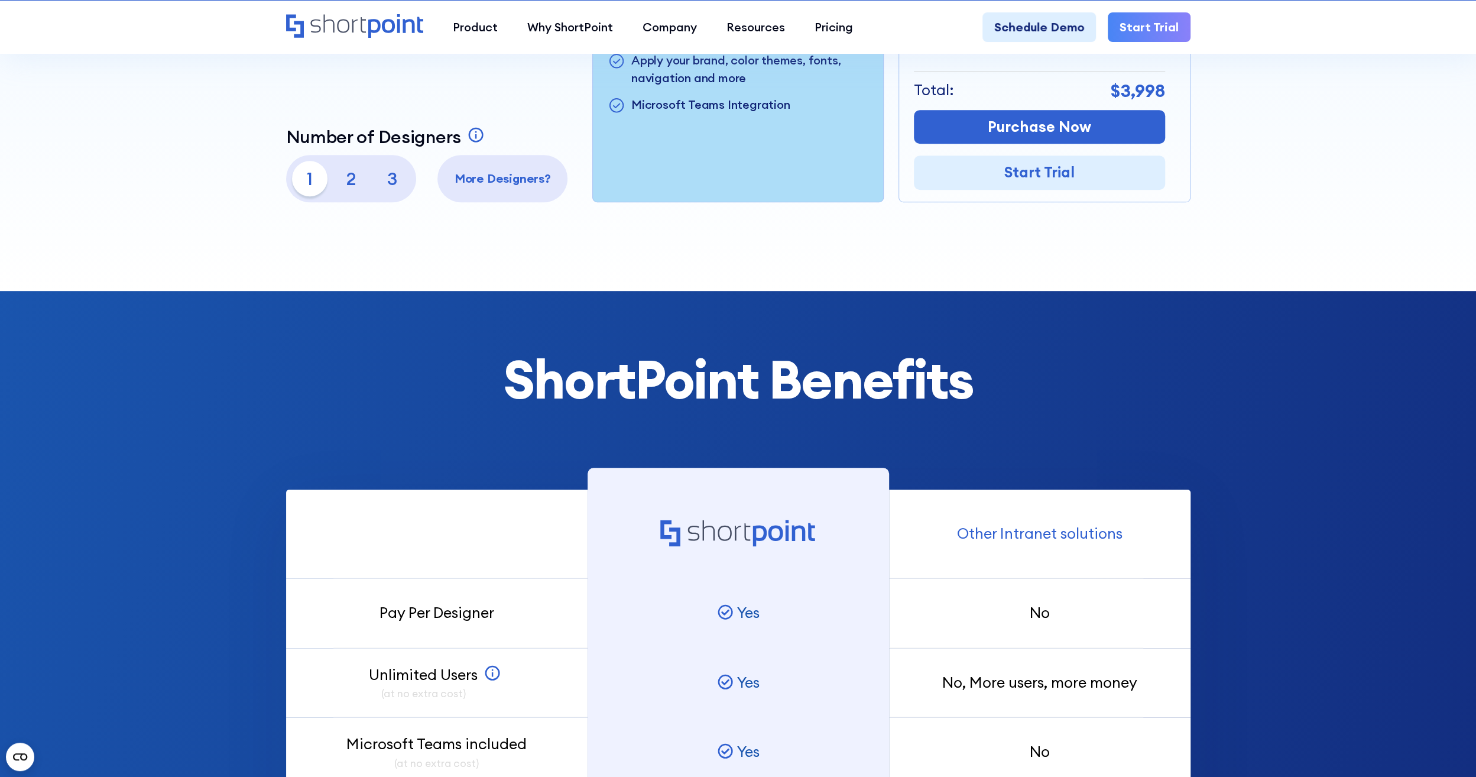
scroll to position [414, 0]
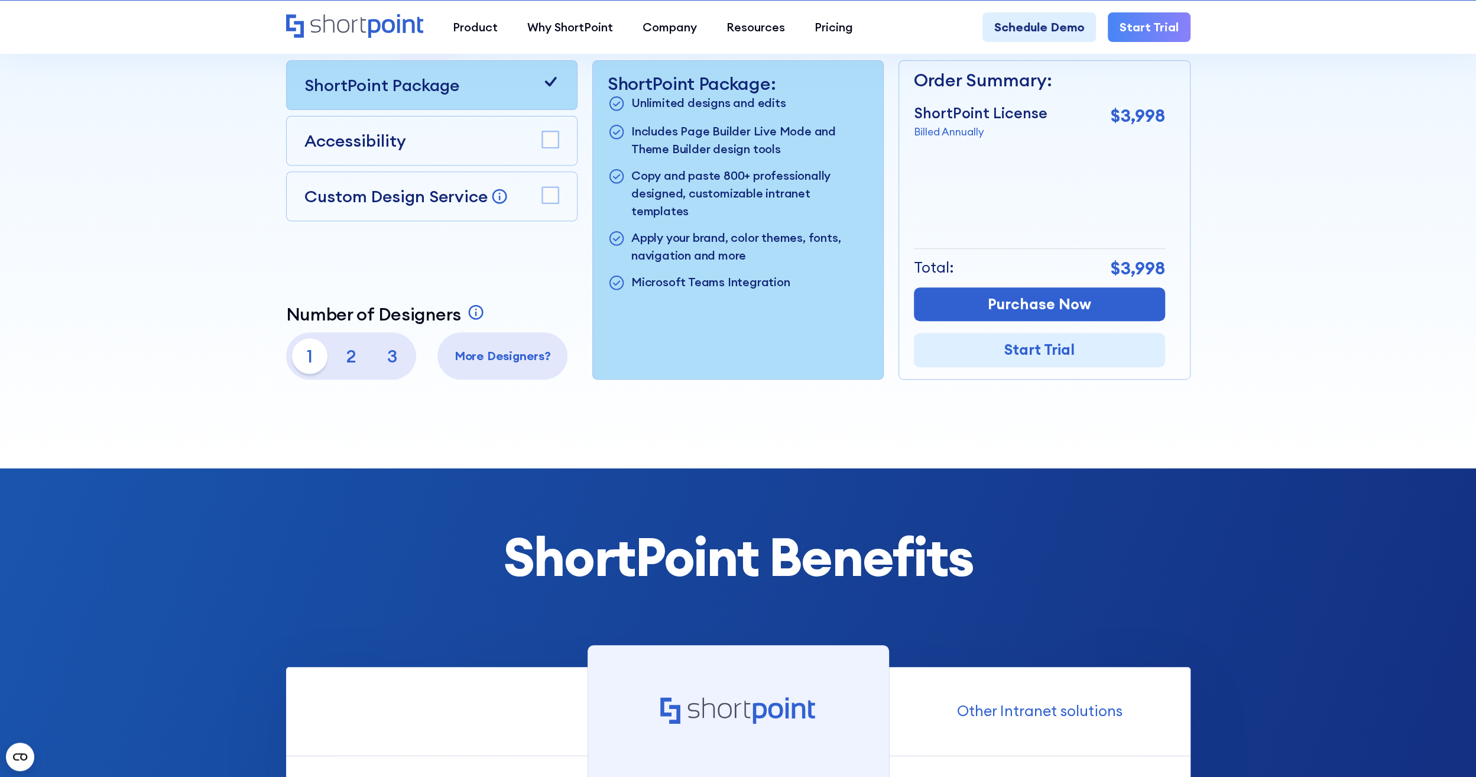
click at [339, 346] on p "2" at bounding box center [350, 355] width 35 height 35
click at [302, 346] on p "1" at bounding box center [309, 355] width 35 height 35
click at [390, 352] on p "3" at bounding box center [392, 355] width 35 height 35
click at [298, 355] on p "1" at bounding box center [309, 355] width 35 height 35
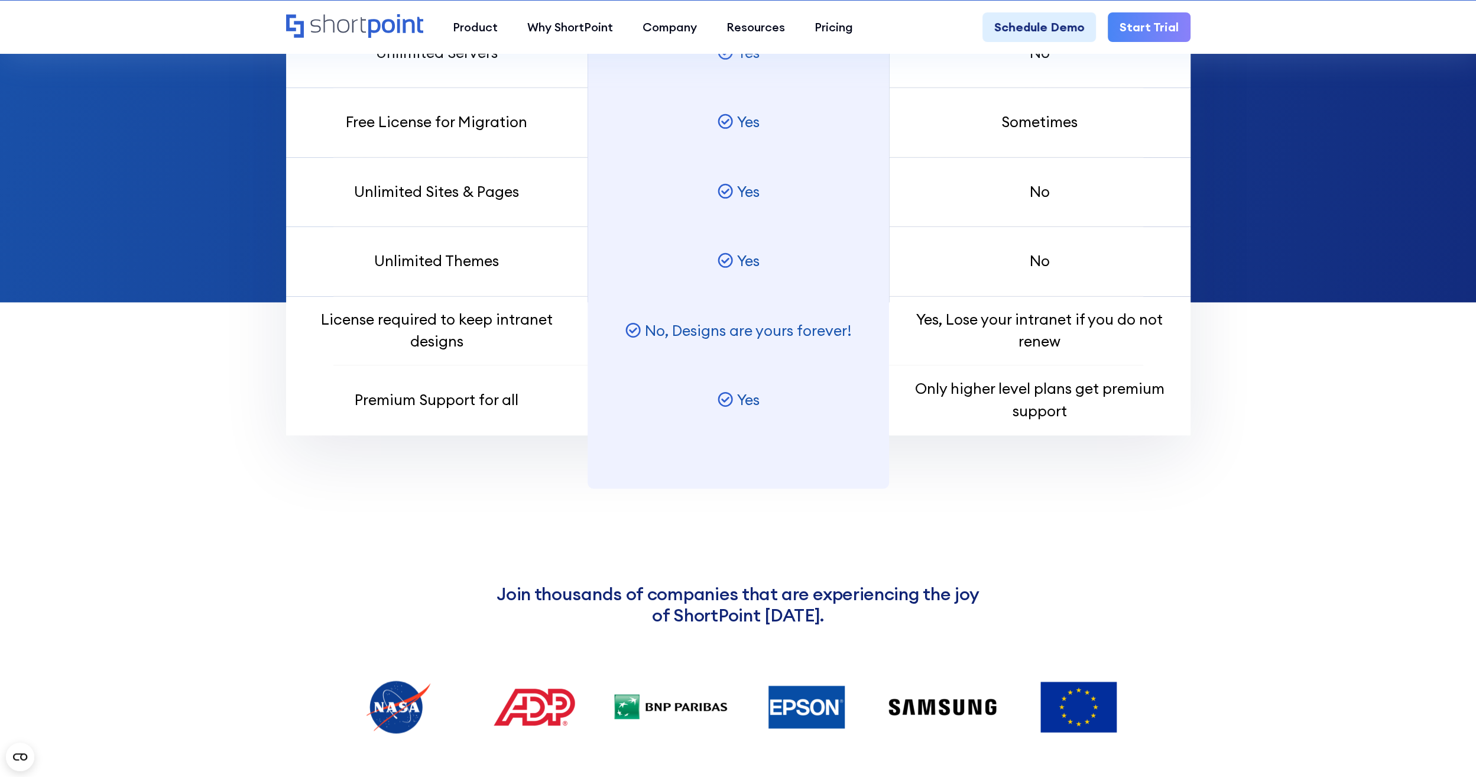
scroll to position [1301, 0]
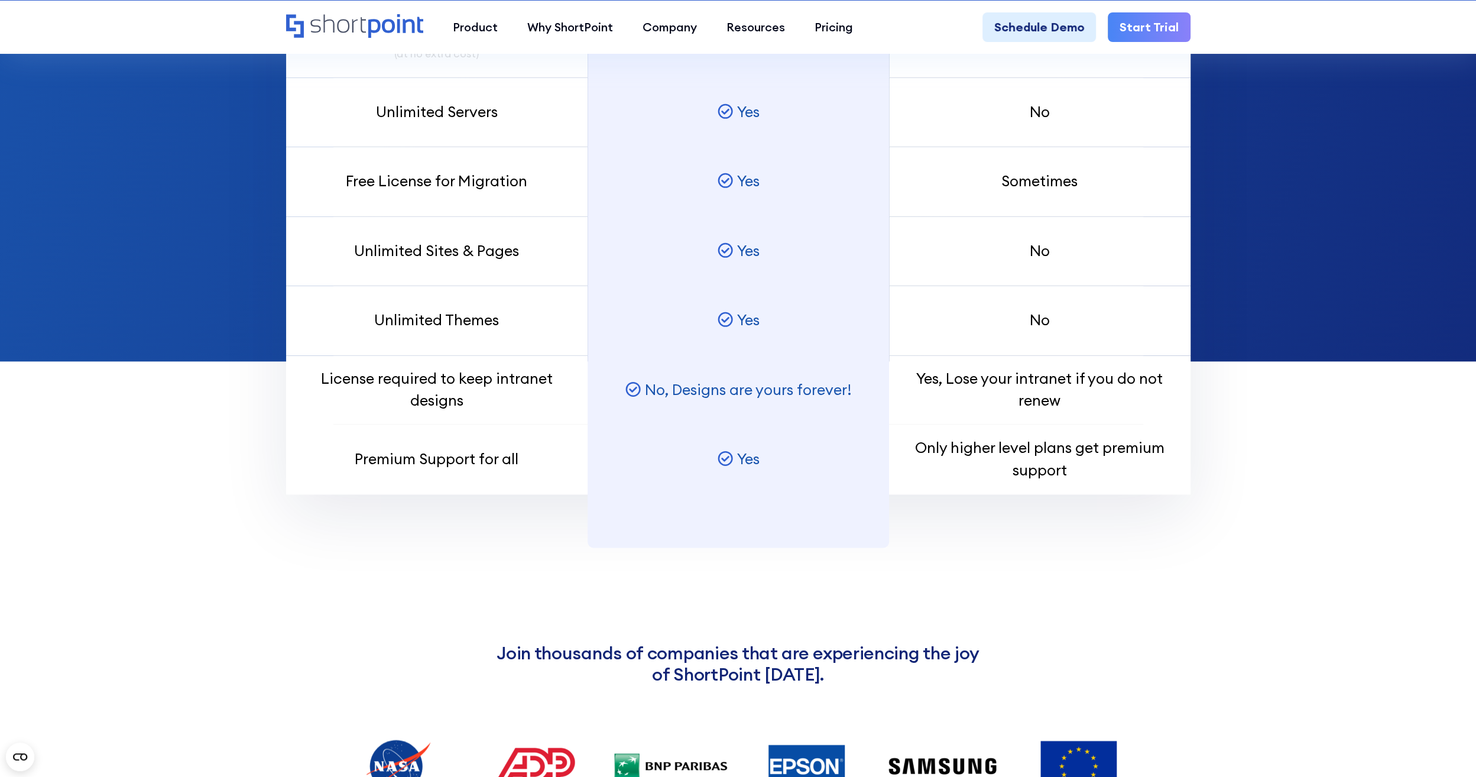
click at [734, 379] on p "No , Designs are yours forever!" at bounding box center [748, 390] width 207 height 22
click at [734, 378] on div "No , Designs are yours forever!" at bounding box center [739, 390] width 302 height 70
drag, startPoint x: 734, startPoint y: 378, endPoint x: 715, endPoint y: 404, distance: 32.2
click at [715, 404] on div "No , Designs are yours forever!" at bounding box center [739, 390] width 302 height 70
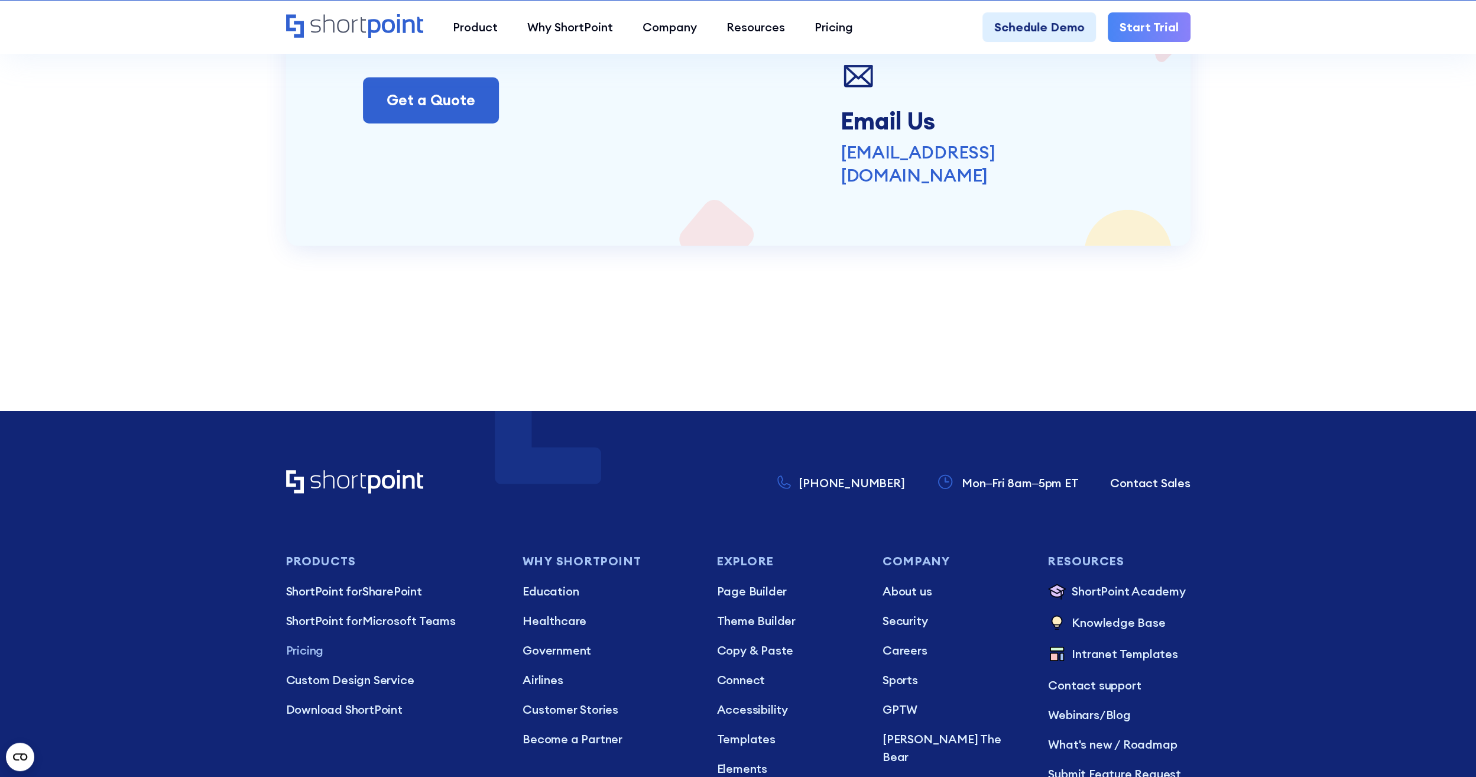
scroll to position [3504, 0]
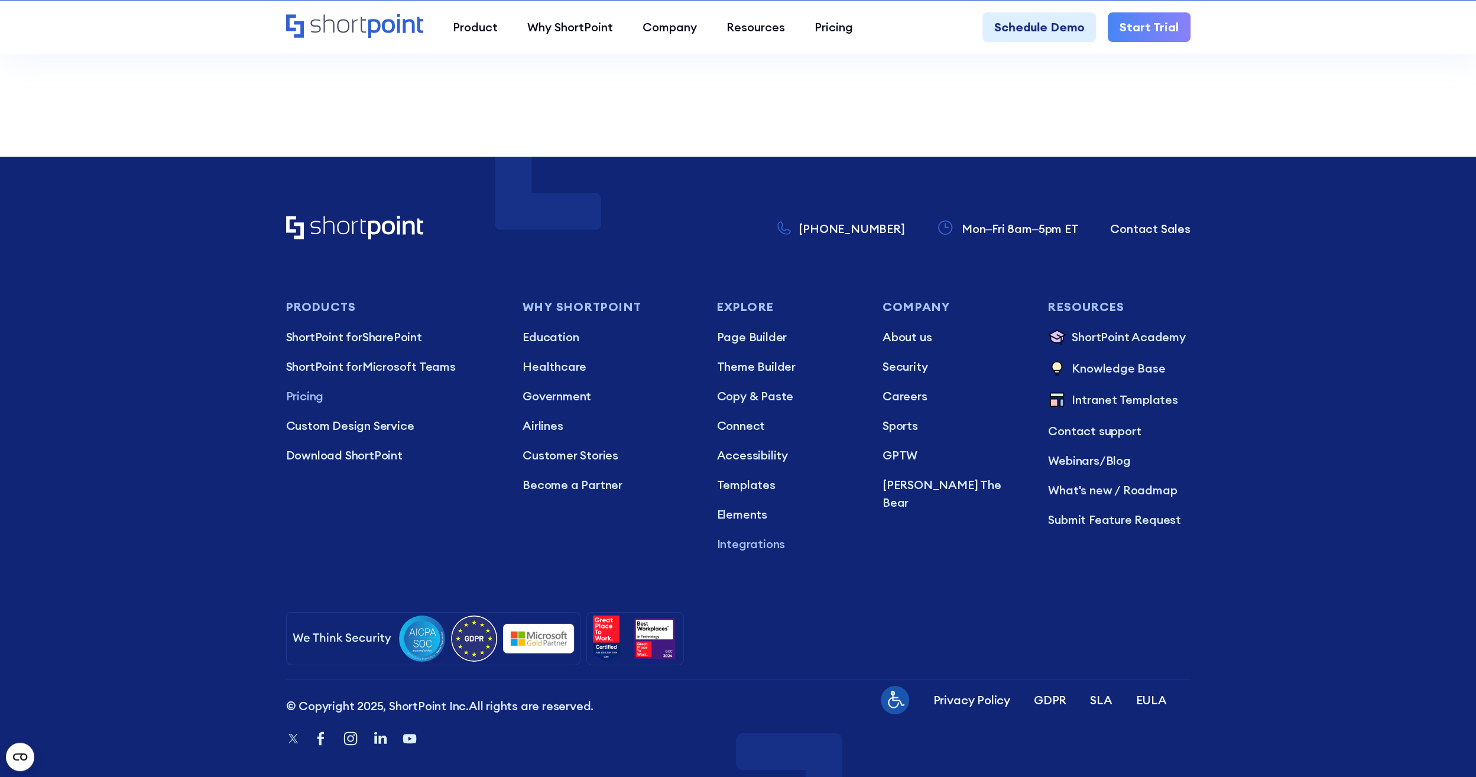
click at [748, 535] on p "Integrations" at bounding box center [788, 544] width 142 height 18
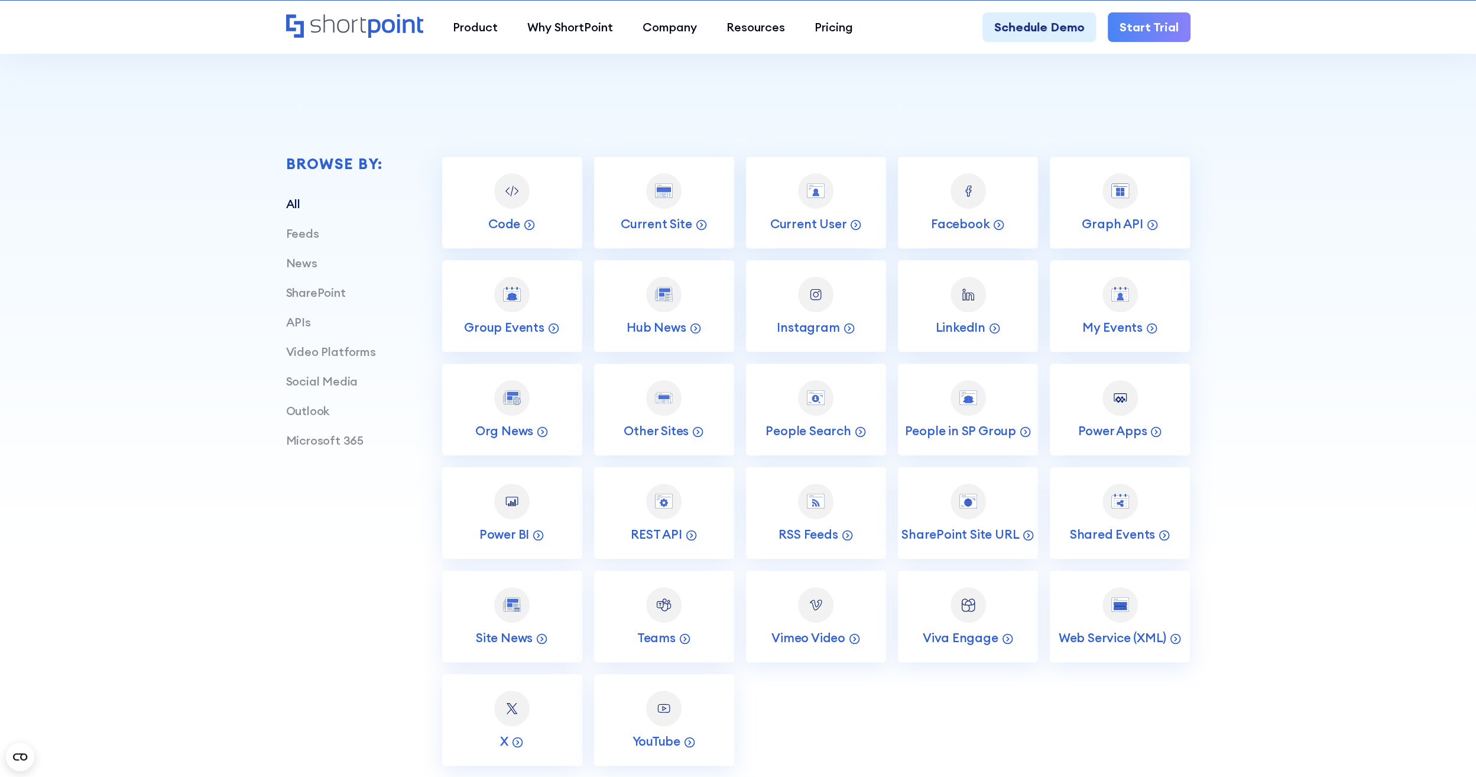
scroll to position [532, 0]
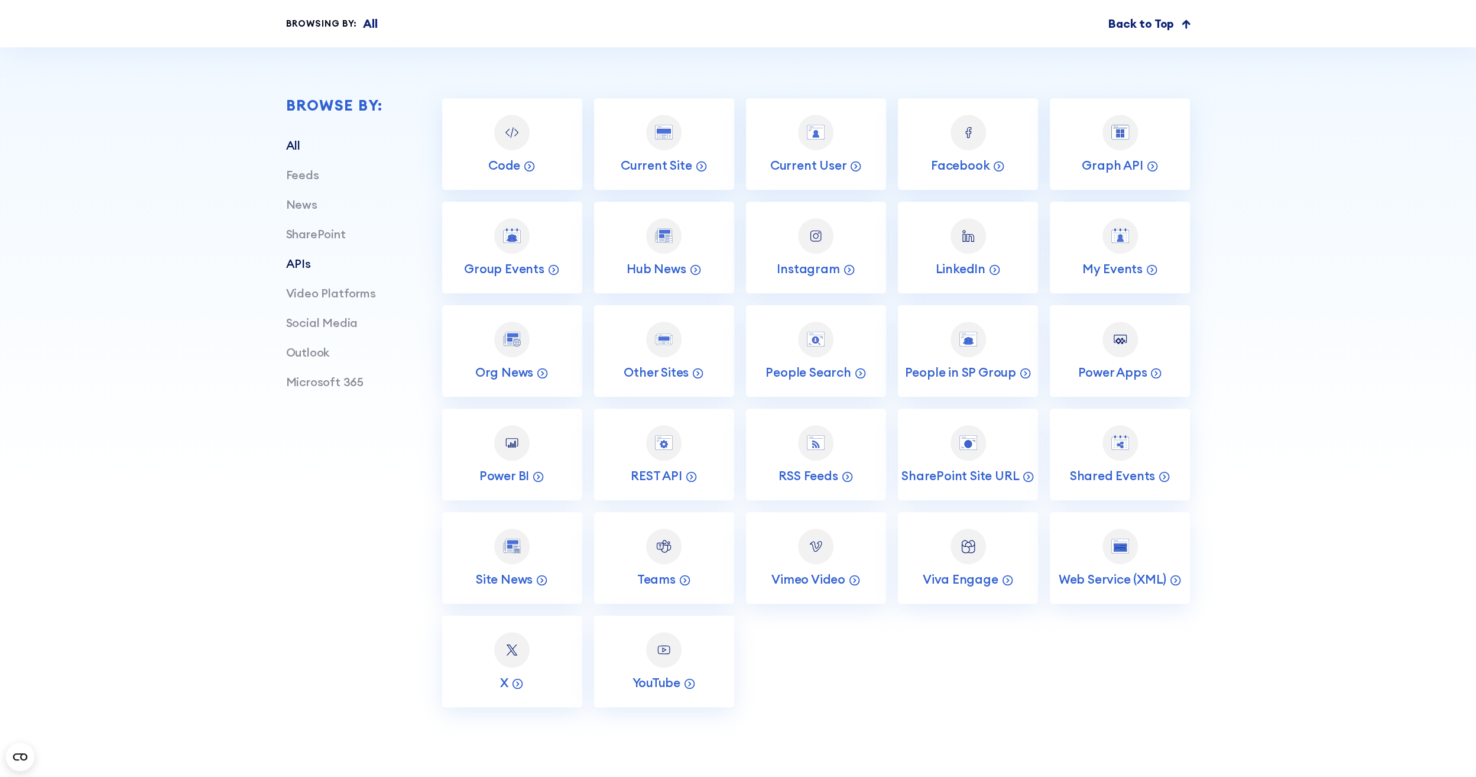
click at [309, 258] on link "APIs" at bounding box center [298, 263] width 25 height 15
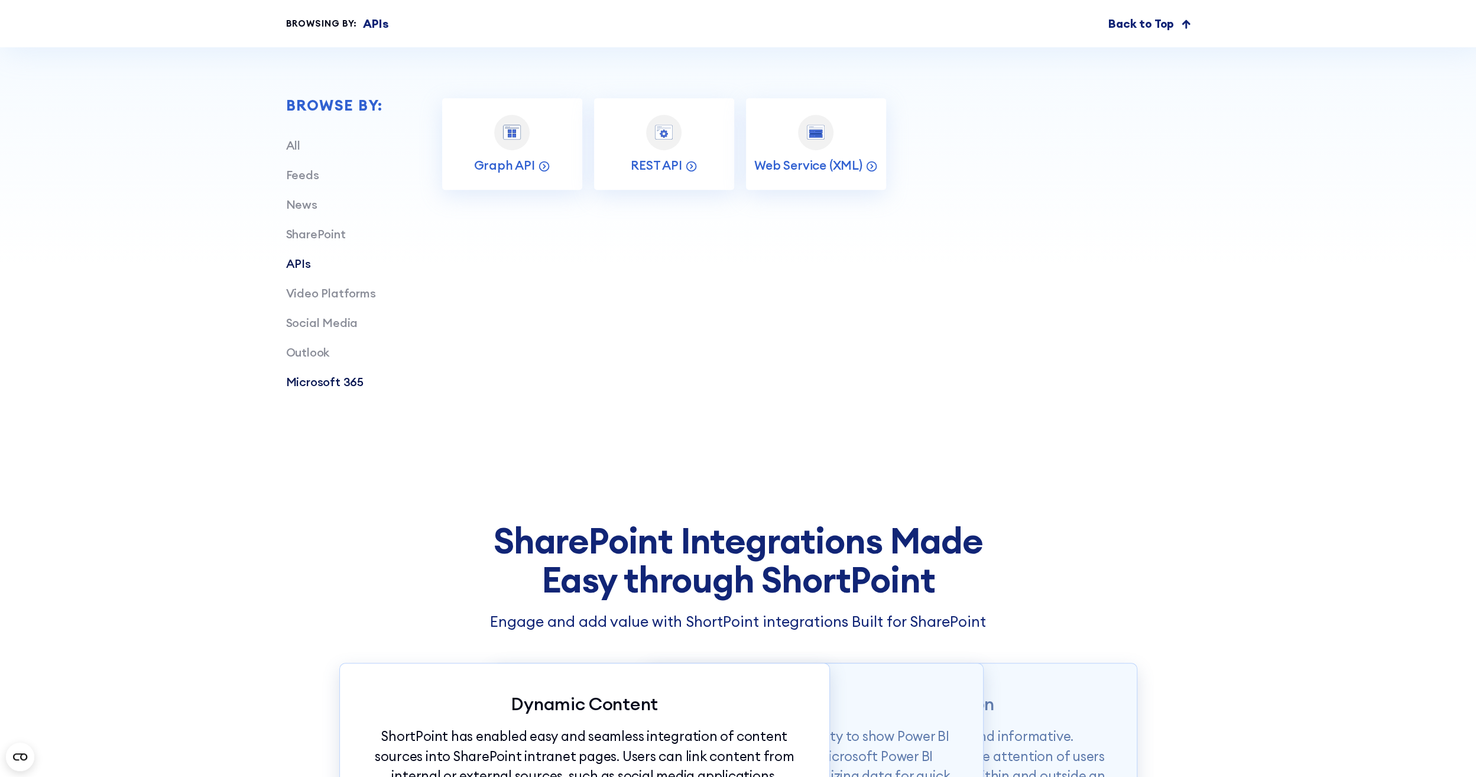
click at [329, 383] on link "Microsoft 365" at bounding box center [324, 381] width 77 height 15
click at [310, 353] on link "Outlook" at bounding box center [308, 352] width 44 height 15
click at [306, 324] on link "Social Media" at bounding box center [322, 322] width 72 height 15
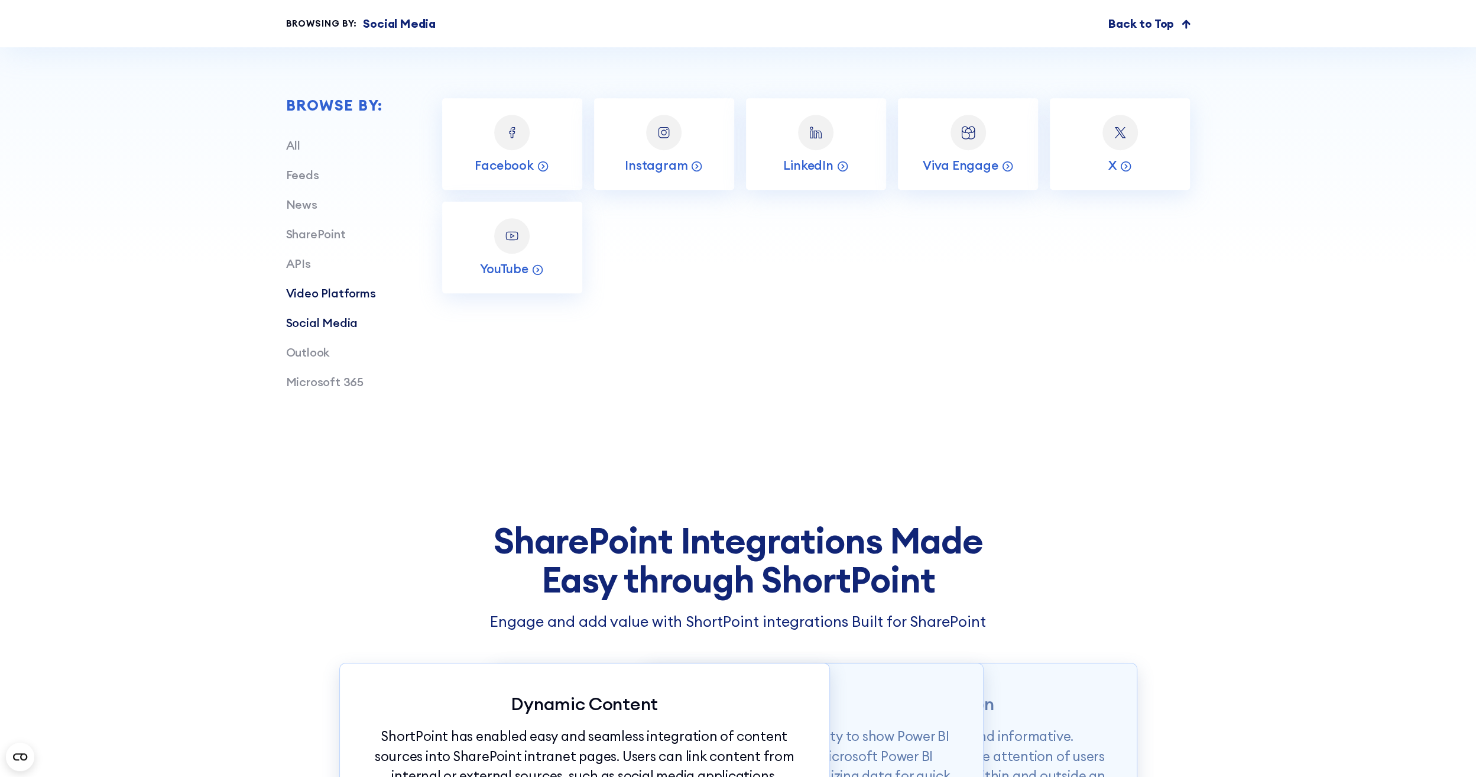
click at [312, 291] on link "Video Platforms" at bounding box center [331, 293] width 90 height 15
click at [300, 263] on link "APIs" at bounding box center [298, 263] width 25 height 15
click at [302, 239] on link "SharePoint" at bounding box center [316, 233] width 60 height 15
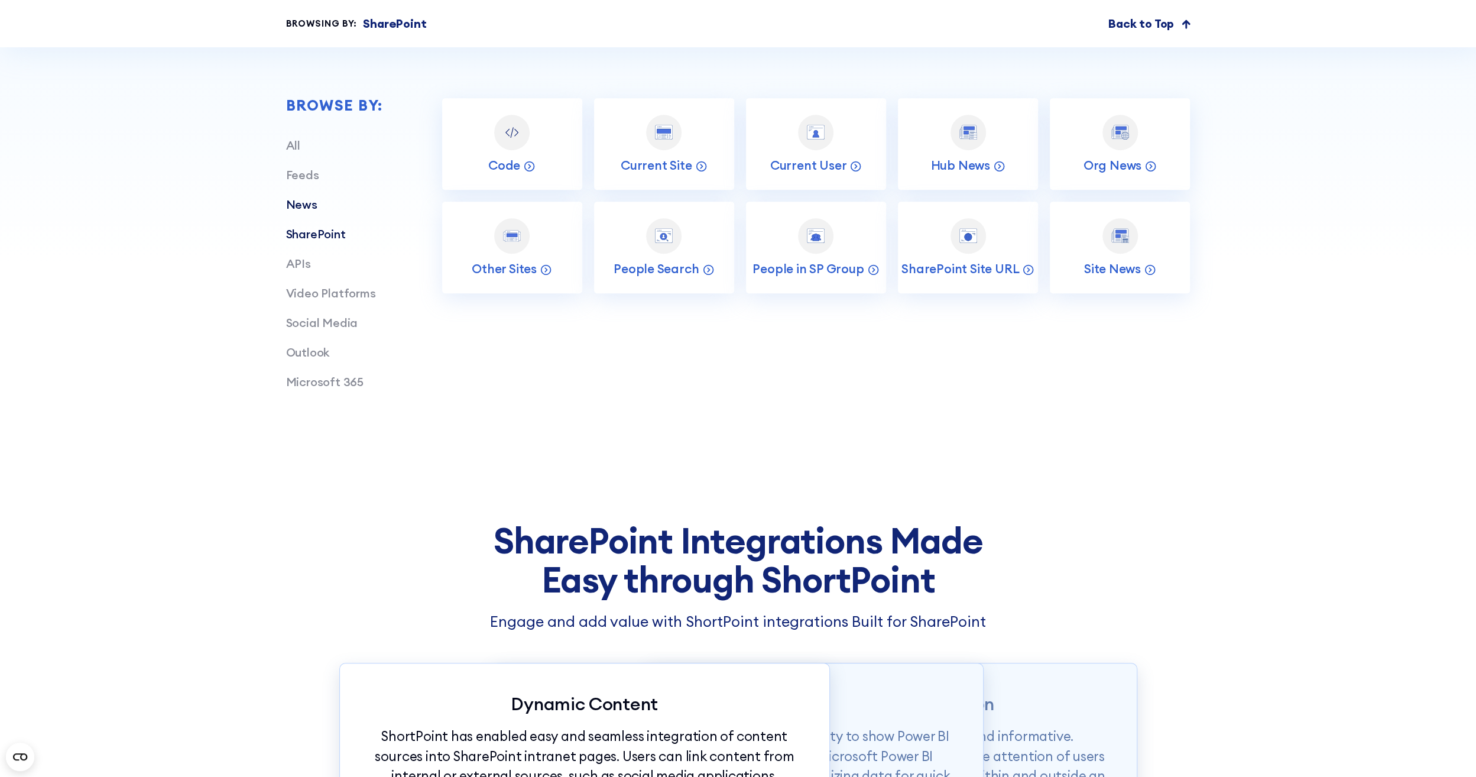
click at [303, 202] on link "News" at bounding box center [301, 204] width 31 height 15
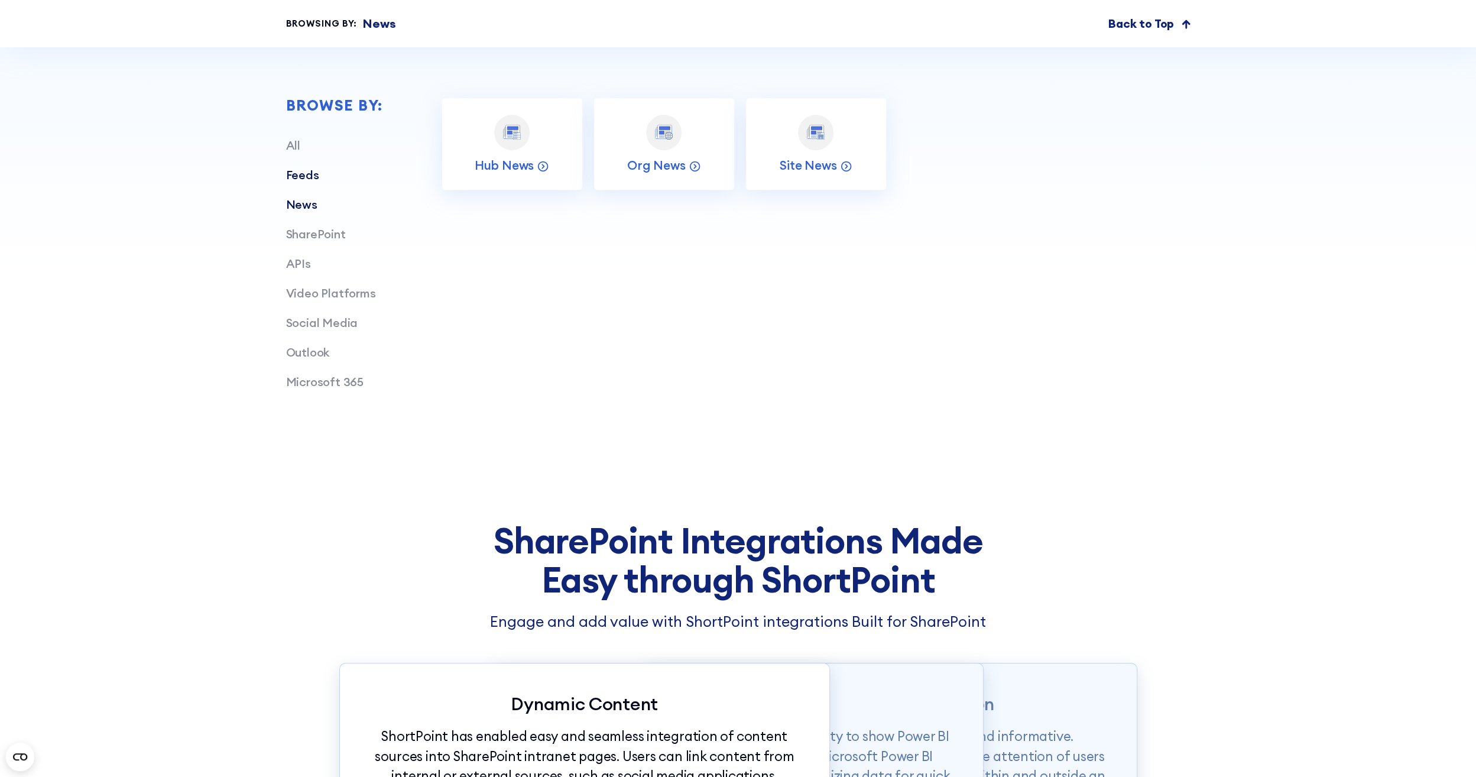
click at [305, 174] on link "Feeds" at bounding box center [302, 174] width 33 height 15
click at [290, 142] on link "All" at bounding box center [293, 145] width 14 height 15
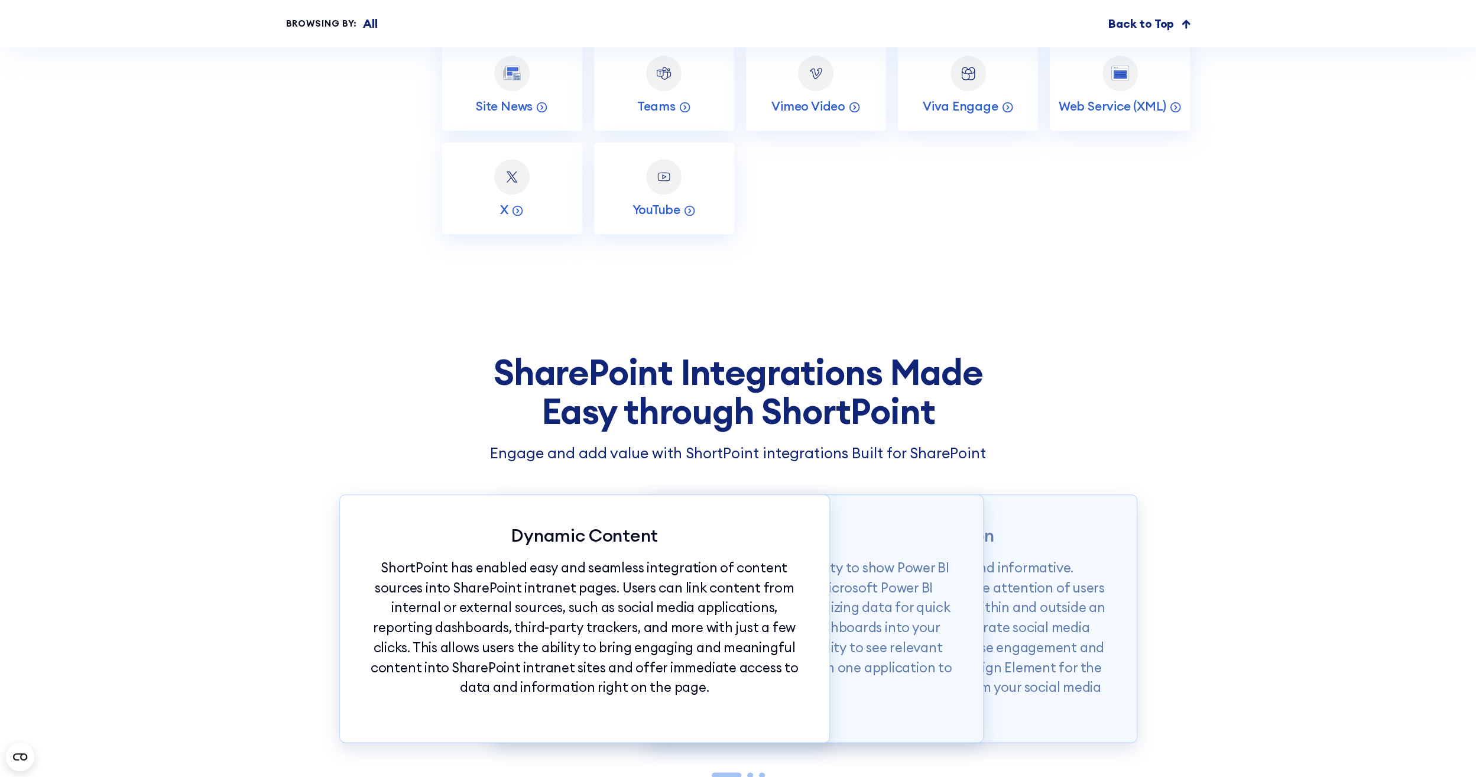
scroll to position [1242, 0]
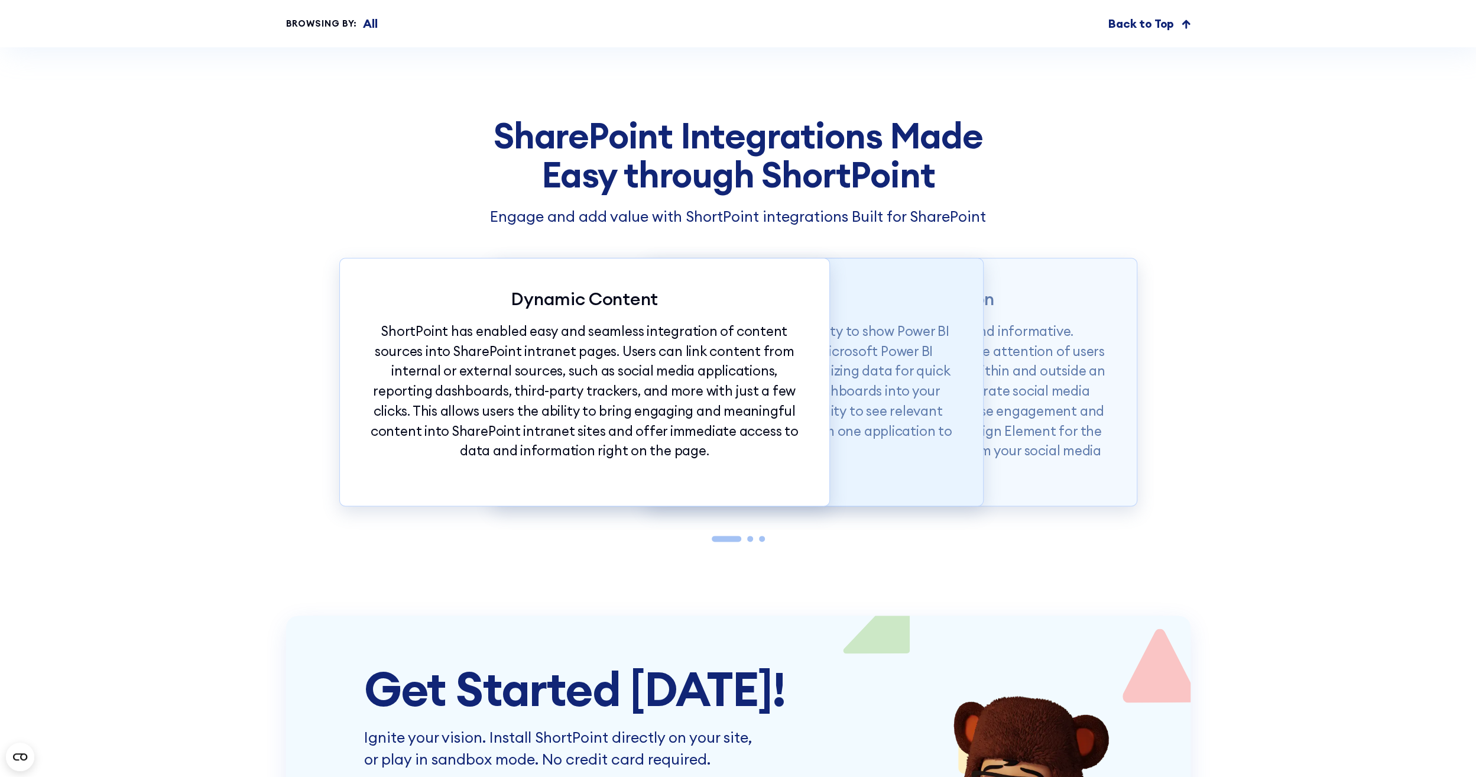
click at [956, 339] on div "Powerful Connections One of the most powerful integrations is the ability to sh…" at bounding box center [738, 382] width 491 height 248
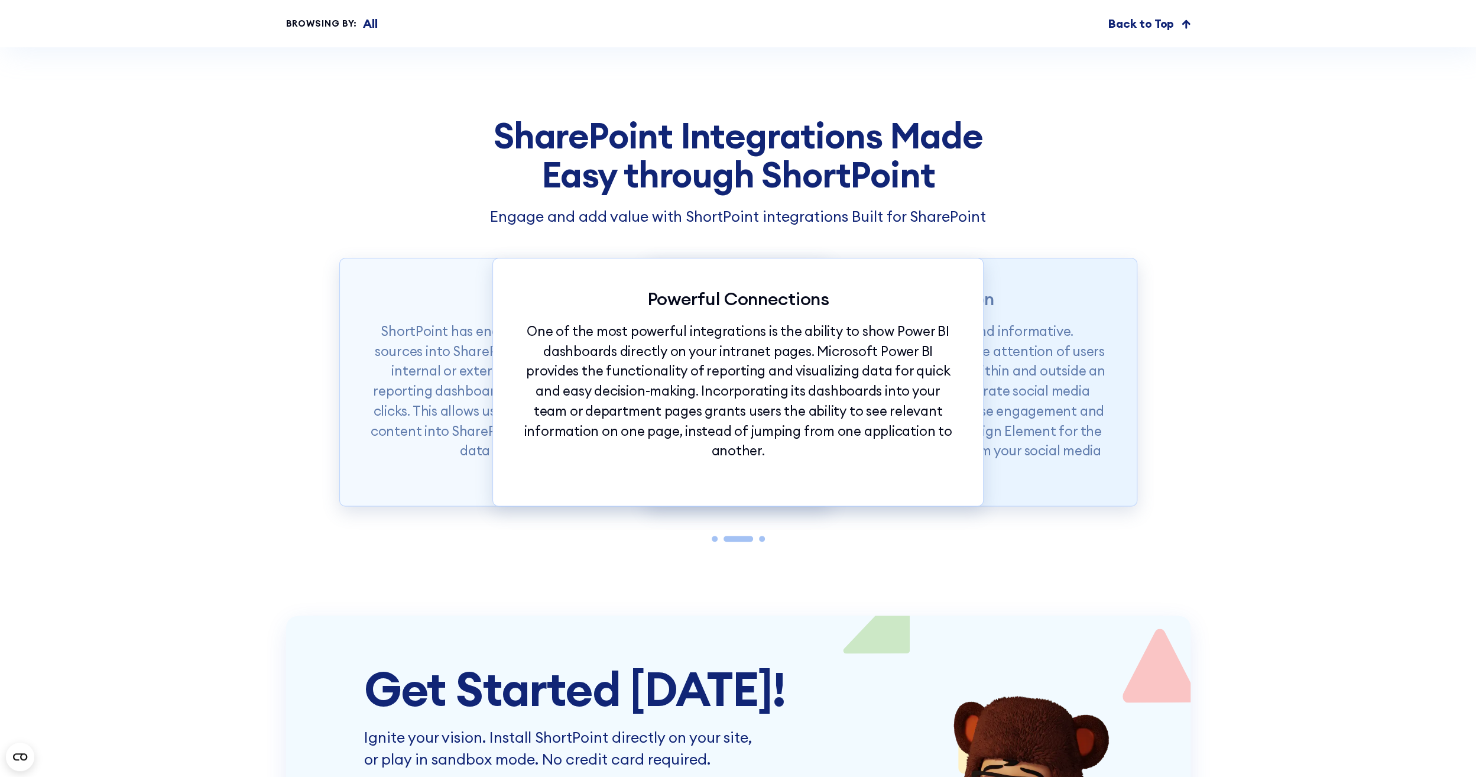
click at [1005, 371] on p "Social media content is both entertaining and informative. Corporate social med…" at bounding box center [891, 401] width 430 height 160
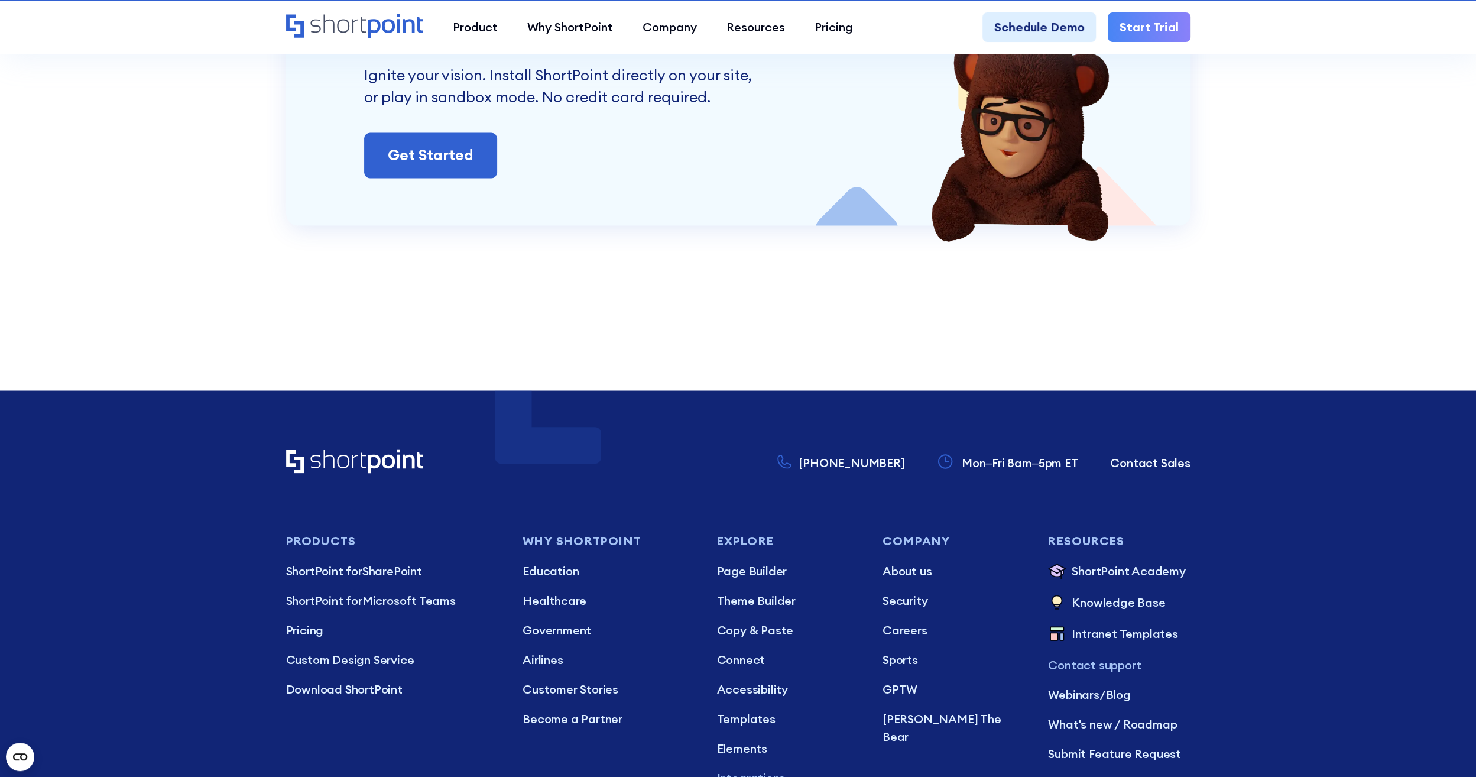
scroll to position [2069, 0]
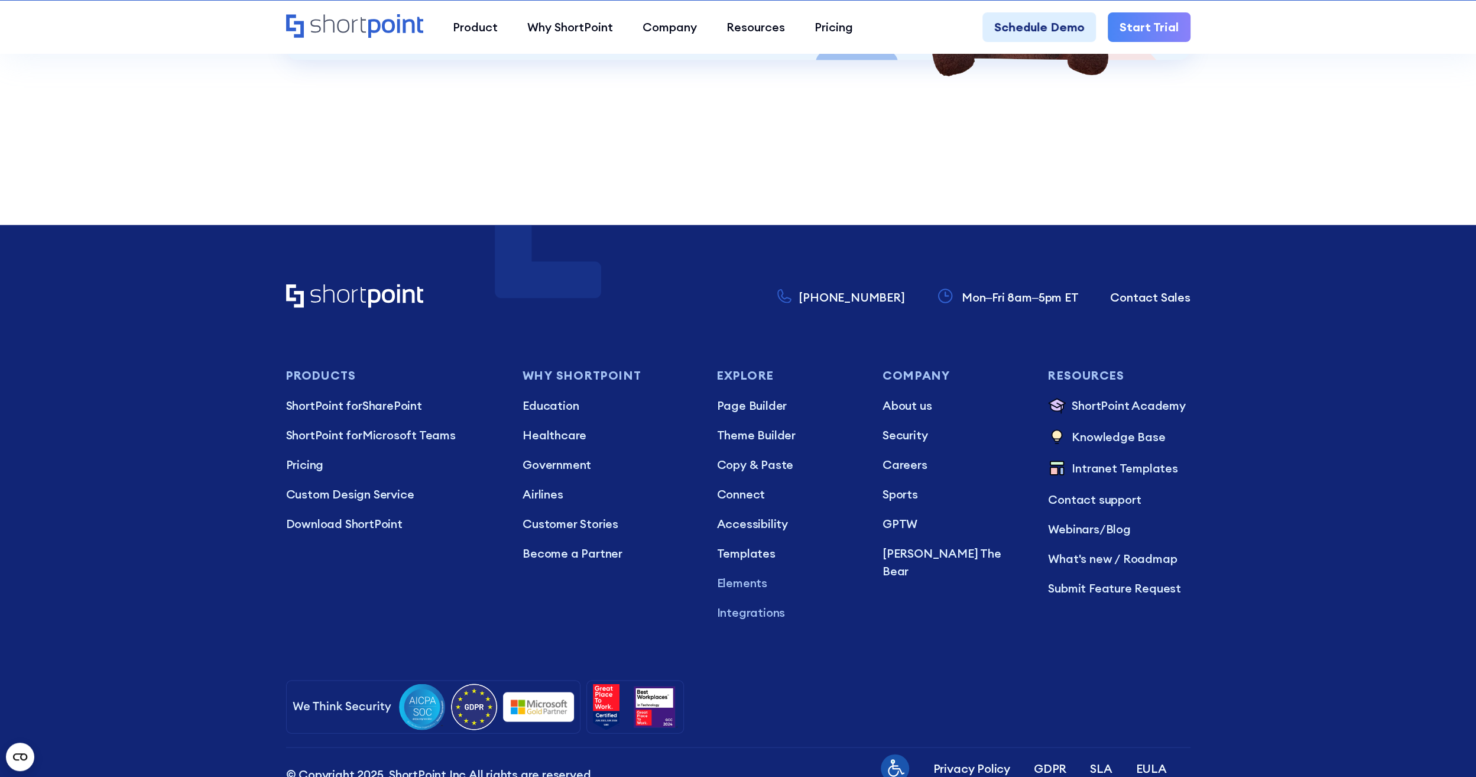
click at [739, 579] on p "Elements" at bounding box center [788, 583] width 142 height 18
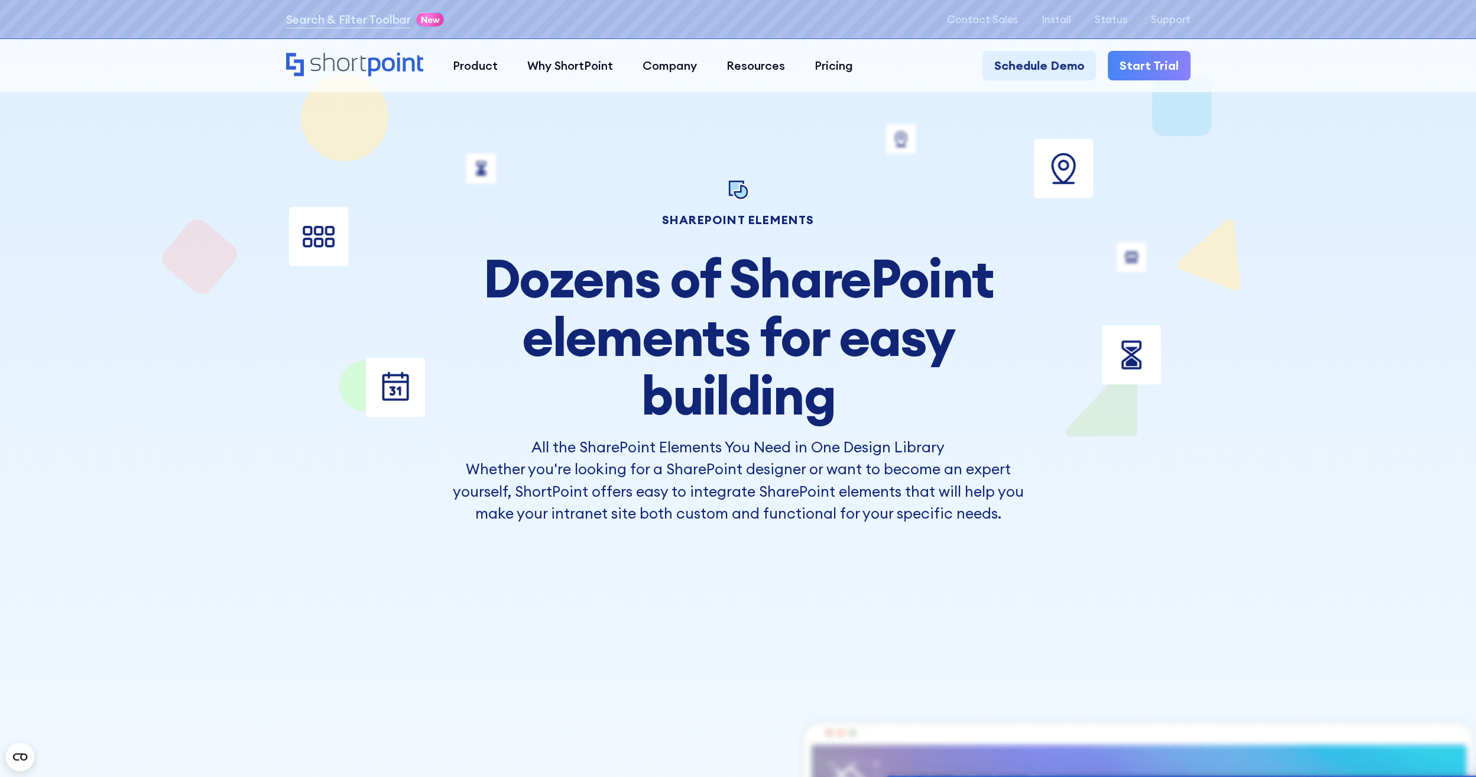
click at [1164, 63] on link "Start Trial" at bounding box center [1149, 66] width 83 height 30
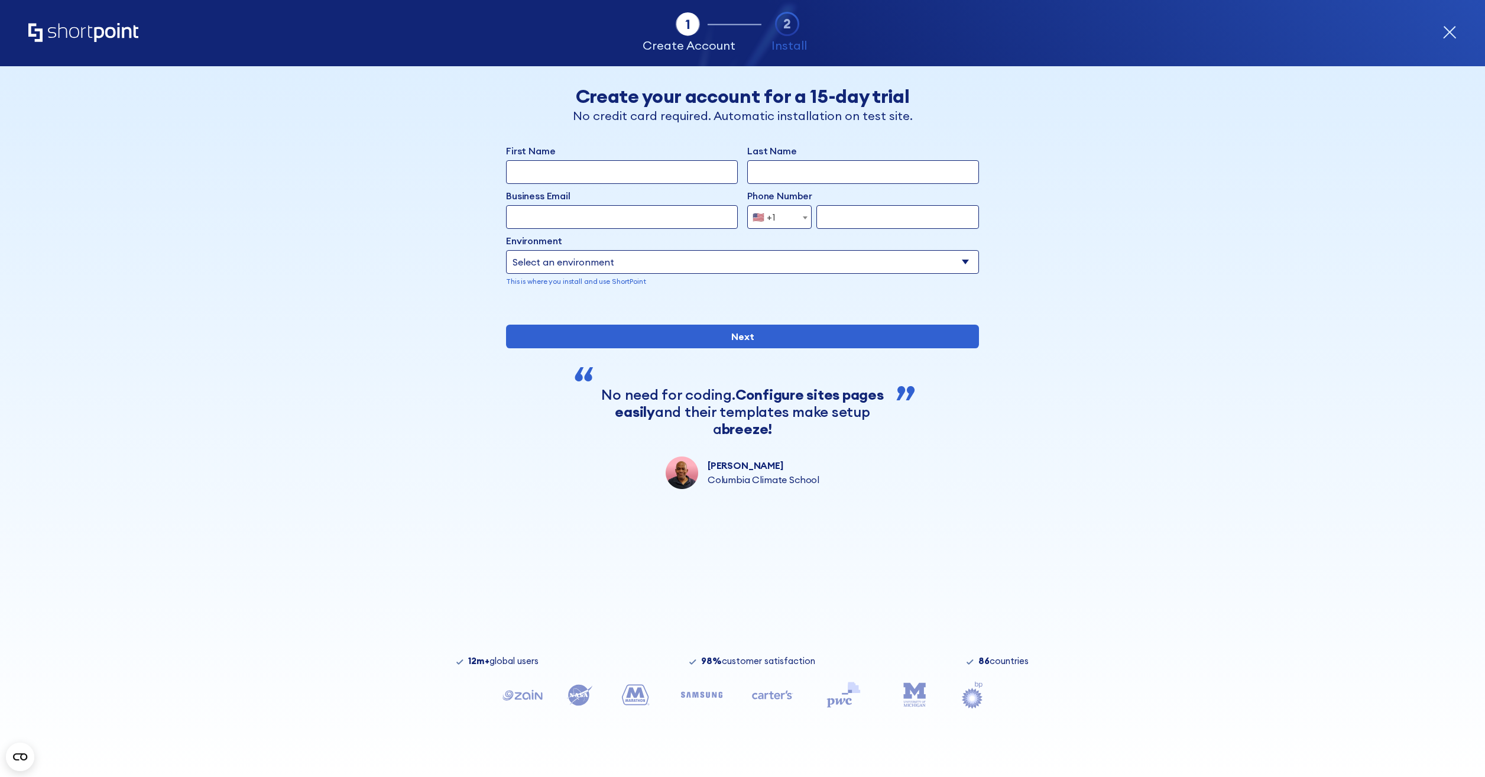
click at [578, 167] on input "First Name" at bounding box center [622, 172] width 232 height 24
type input "[PERSON_NAME]"
type input "[PERSON_NAME][EMAIL_ADDRESS][PERSON_NAME][DOMAIN_NAME]"
type input "7712224688"
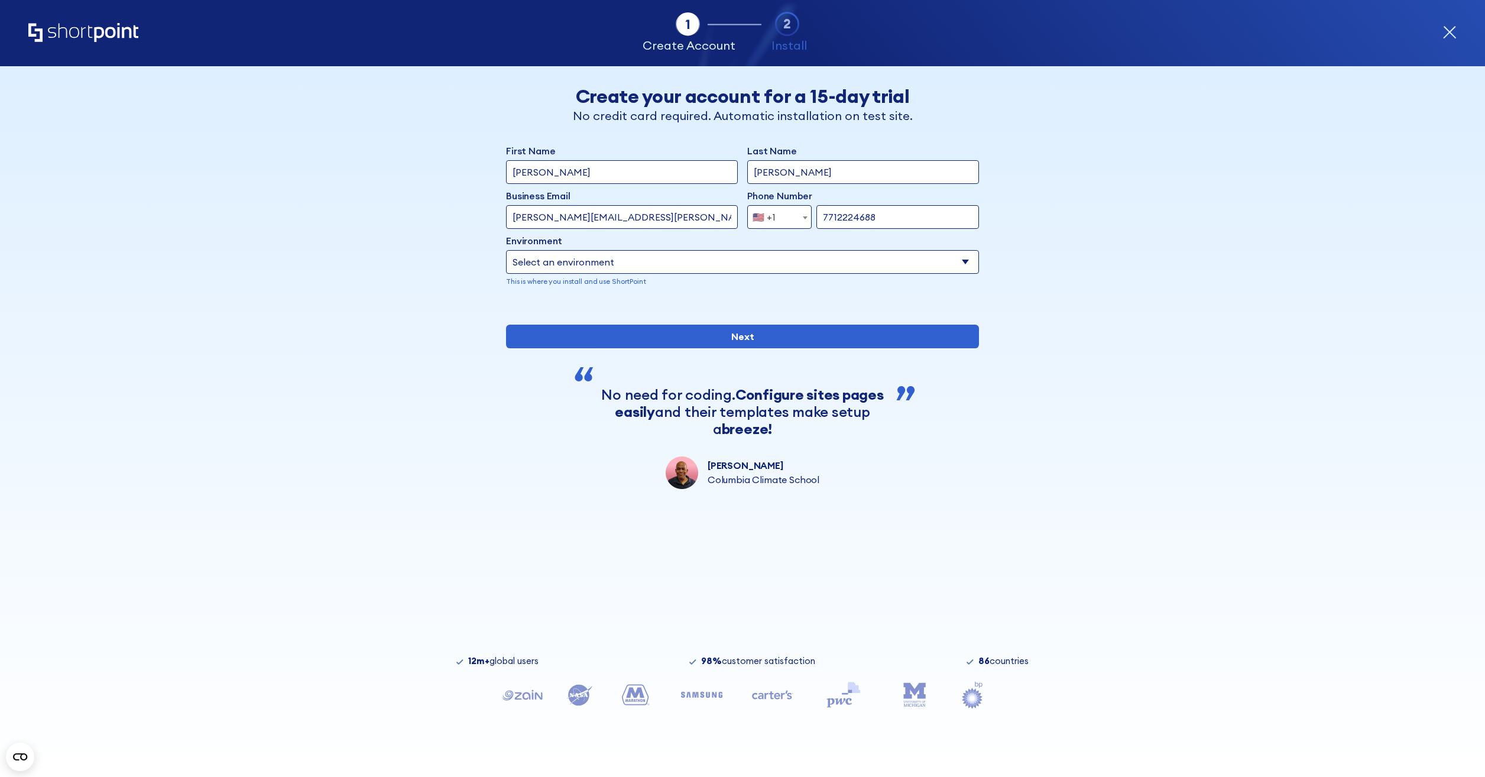
click at [671, 261] on select "Select an environment Microsoft 365 SharePoint Online SharePoint 2019 (On-Premi…" at bounding box center [742, 262] width 473 height 24
select select "Microsoft 365"
click at [506, 250] on select "Select an environment Microsoft 365 SharePoint Online SharePoint 2019 (On-Premi…" at bounding box center [742, 262] width 473 height 24
click at [351, 292] on div "Tab 1 Tab 2 Tab 3 Tab 4 Tell us more about you New customer Existing customer B…" at bounding box center [742, 421] width 1485 height 711
click at [587, 283] on p "This is where you install and use ShortPoint" at bounding box center [742, 281] width 473 height 11
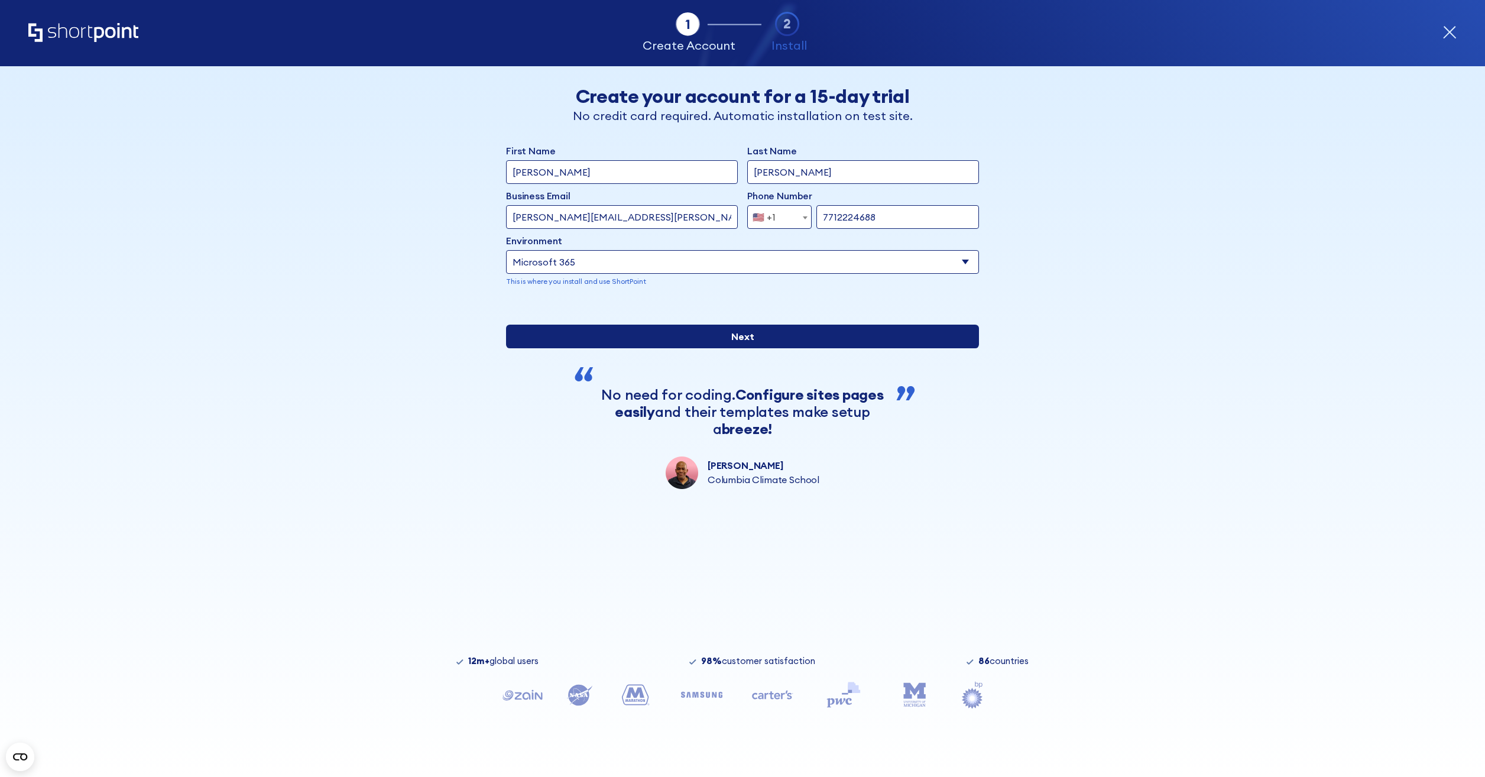
click at [779, 348] on input "Next" at bounding box center [742, 337] width 473 height 24
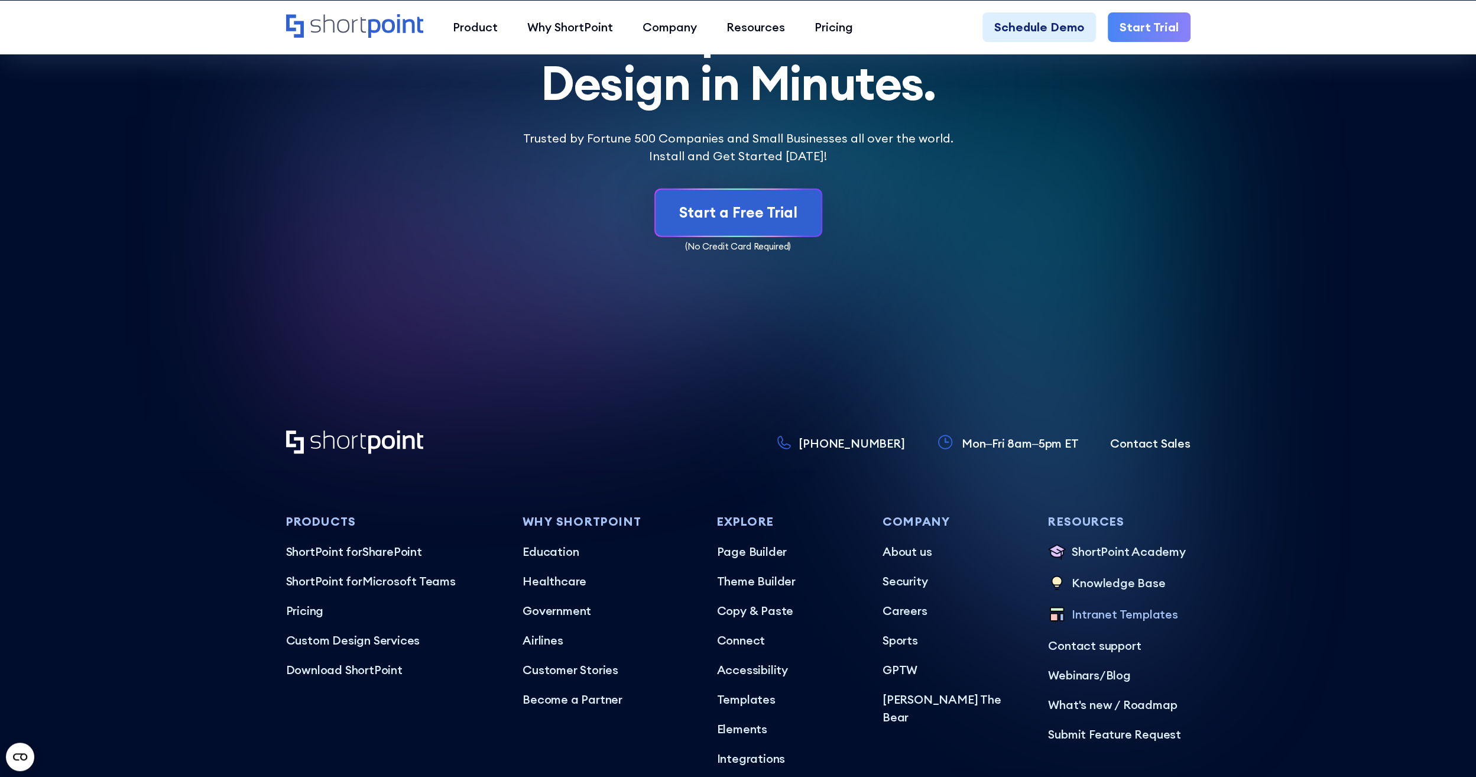
scroll to position [7258, 0]
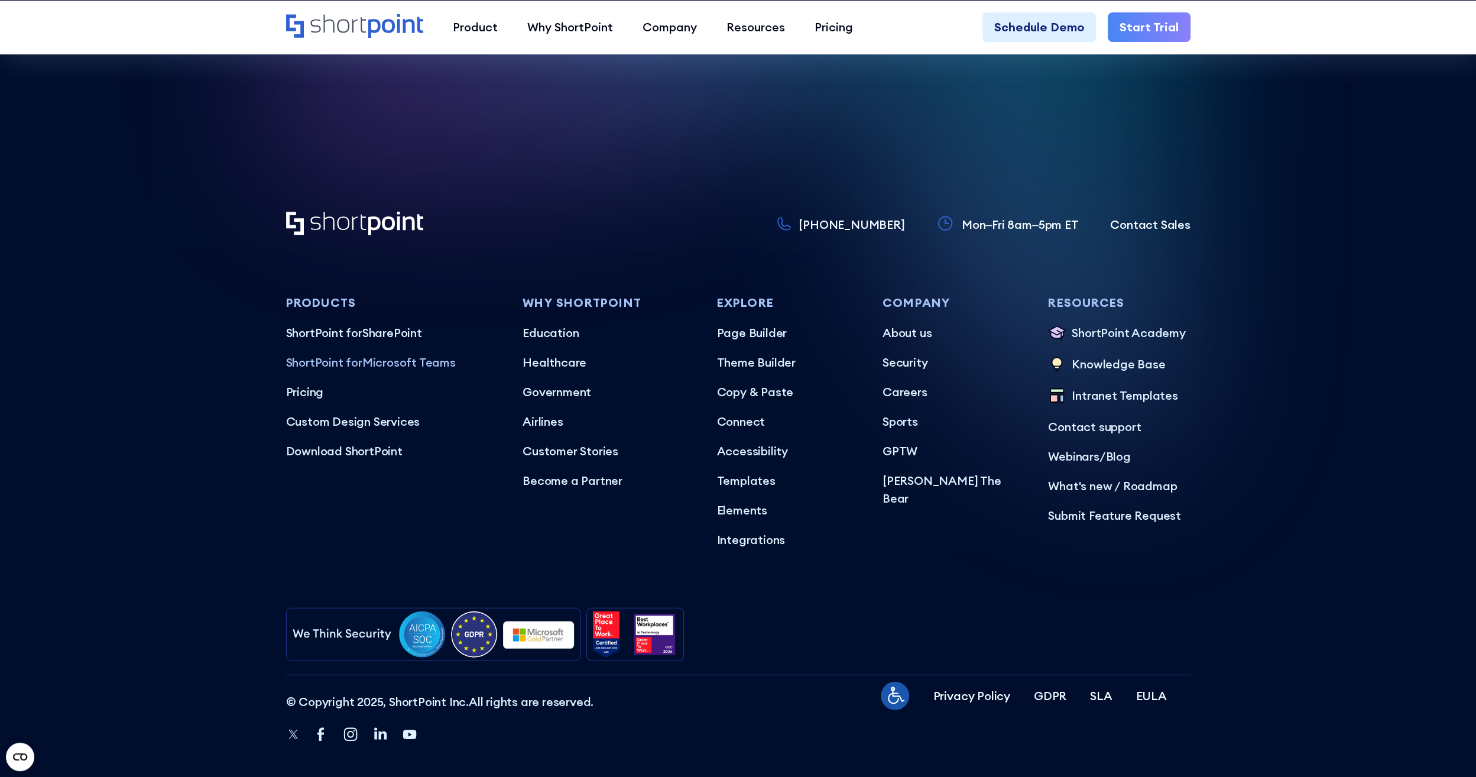
click at [355, 355] on span "ShortPoint for" at bounding box center [324, 362] width 76 height 15
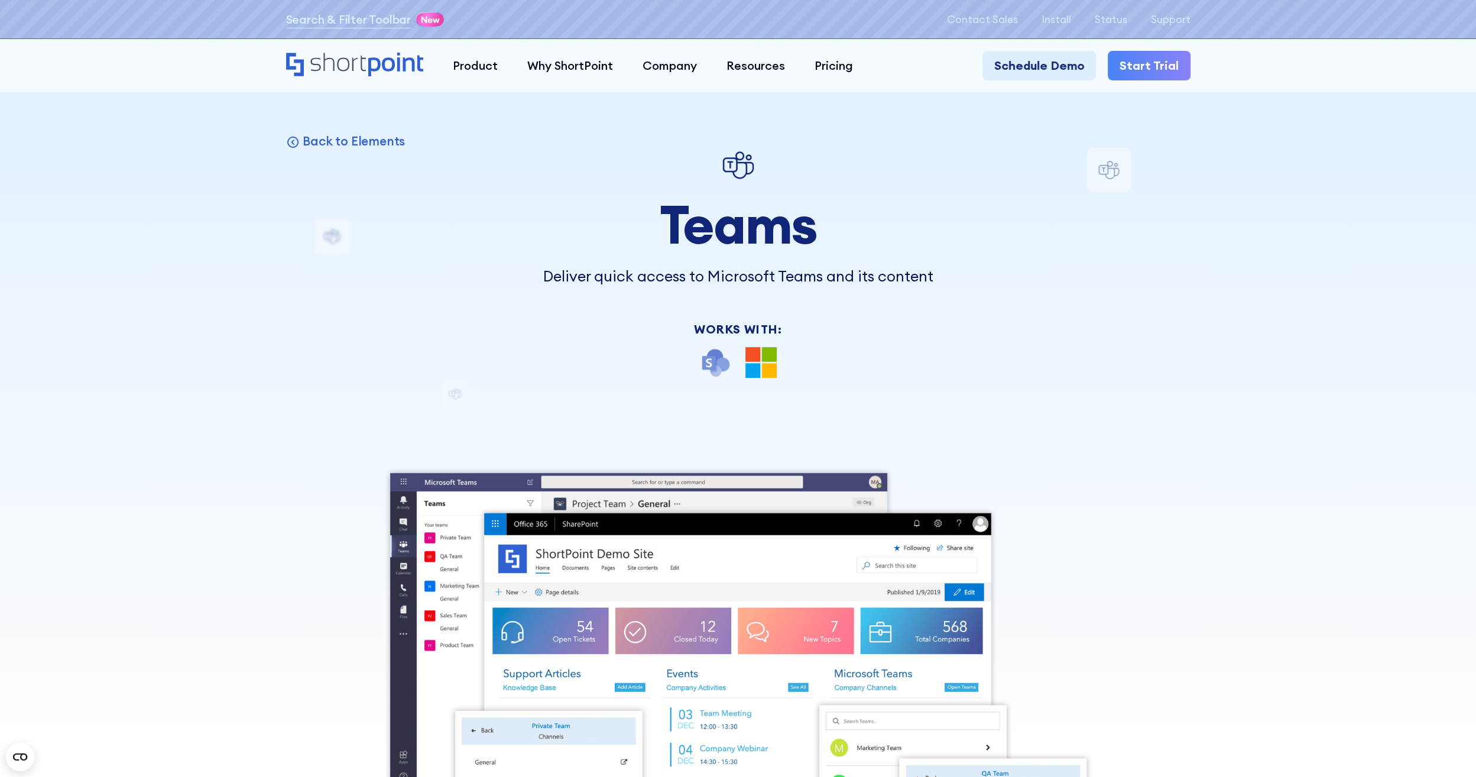
click at [1110, 171] on div "Back to Elements Teams Deliver quick access to Microsoft Teams and its content …" at bounding box center [738, 600] width 905 height 905
click at [324, 237] on div "Back to Elements Teams Deliver quick access to Microsoft Teams and its content …" at bounding box center [738, 600] width 905 height 905
click at [709, 351] on img at bounding box center [715, 362] width 31 height 31
click at [789, 361] on div at bounding box center [738, 362] width 443 height 31
click at [316, 61] on icon "Home" at bounding box center [355, 65] width 138 height 24
